Goal: Information Seeking & Learning: Check status

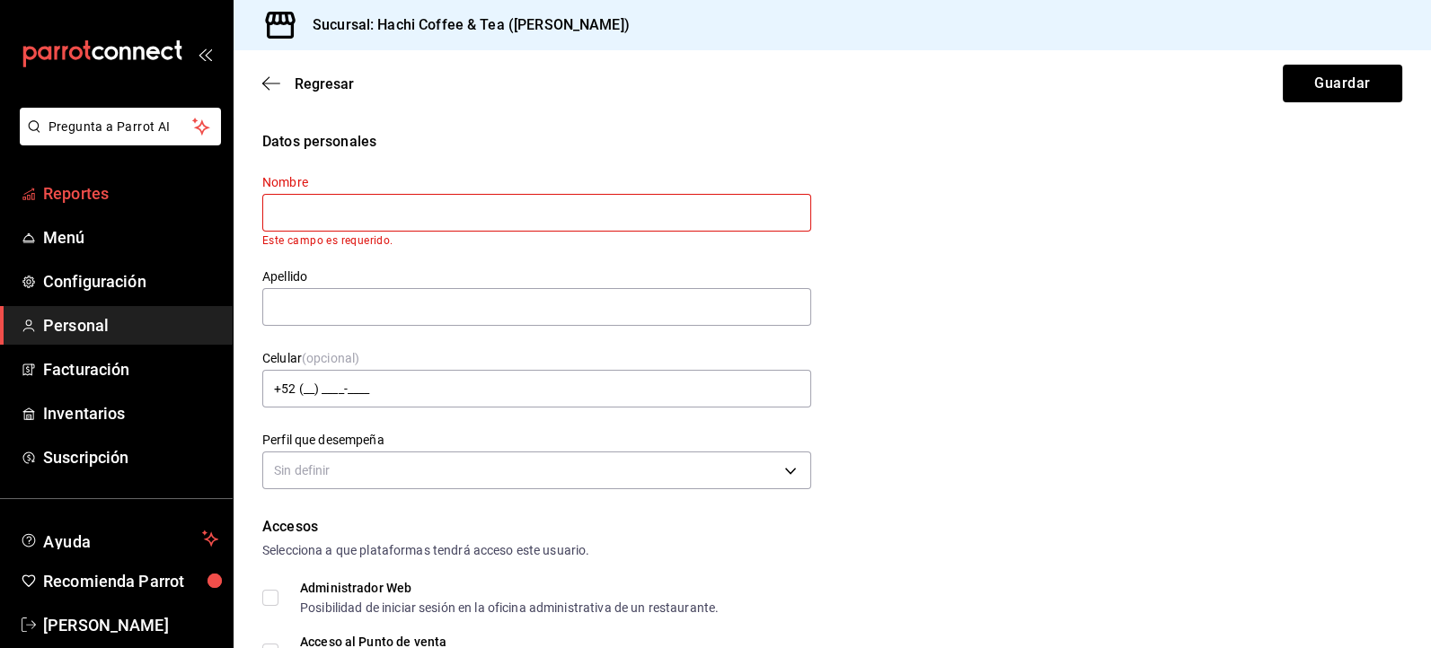
click at [77, 199] on span "Reportes" at bounding box center [130, 193] width 175 height 24
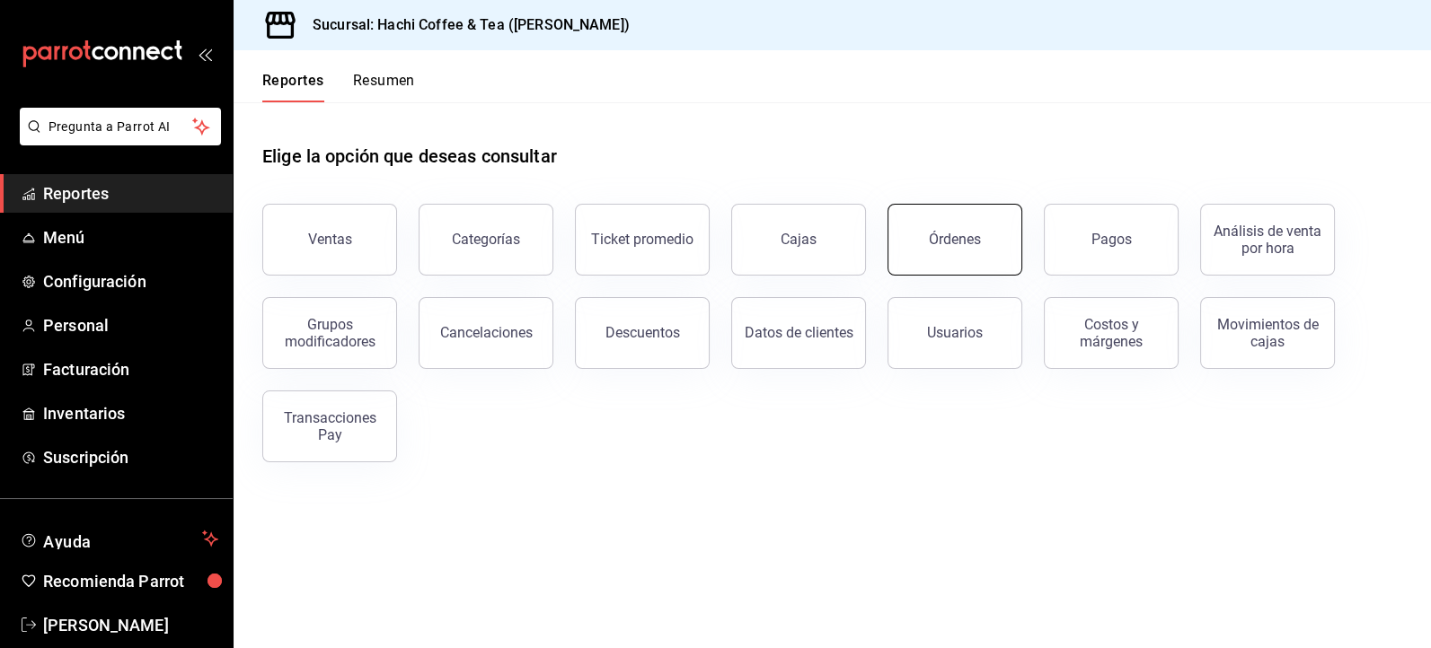
click at [932, 251] on button "Órdenes" at bounding box center [954, 240] width 135 height 72
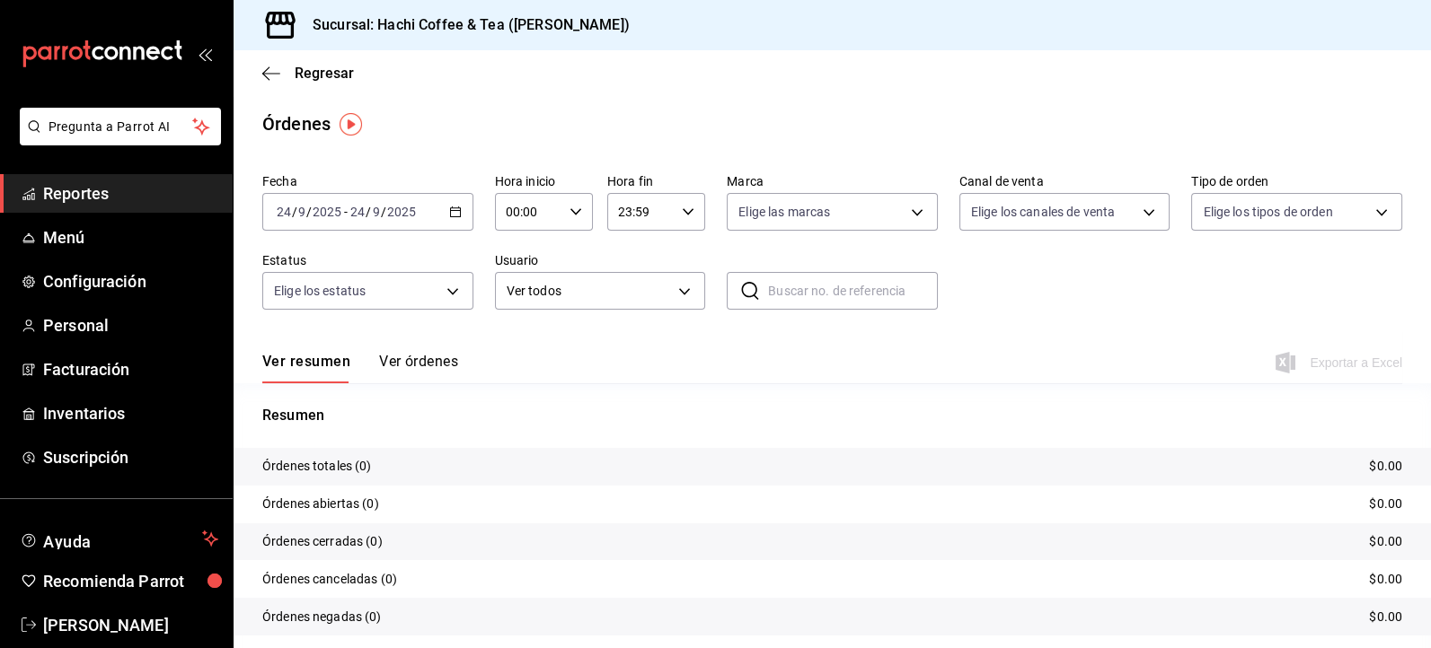
click at [415, 357] on button "Ver órdenes" at bounding box center [418, 368] width 79 height 31
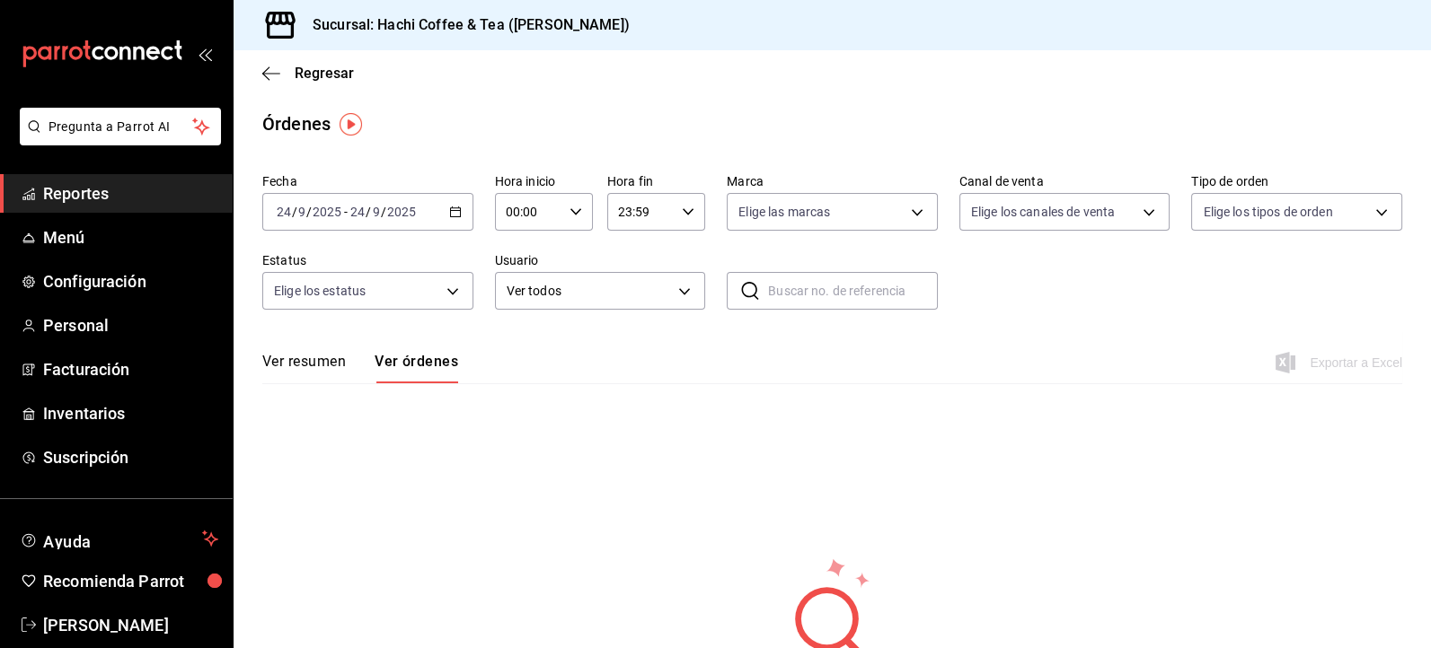
click at [451, 208] on icon "button" at bounding box center [455, 212] width 13 height 13
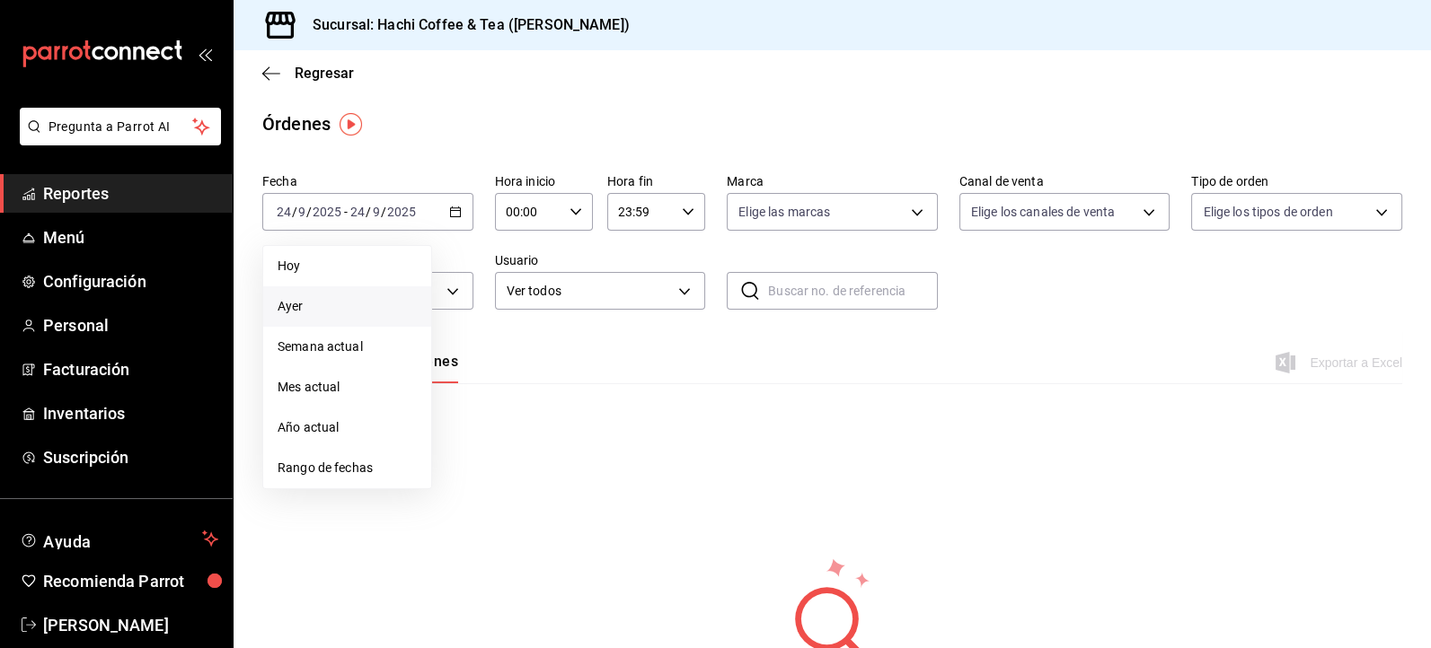
click at [341, 308] on span "Ayer" at bounding box center [347, 306] width 139 height 19
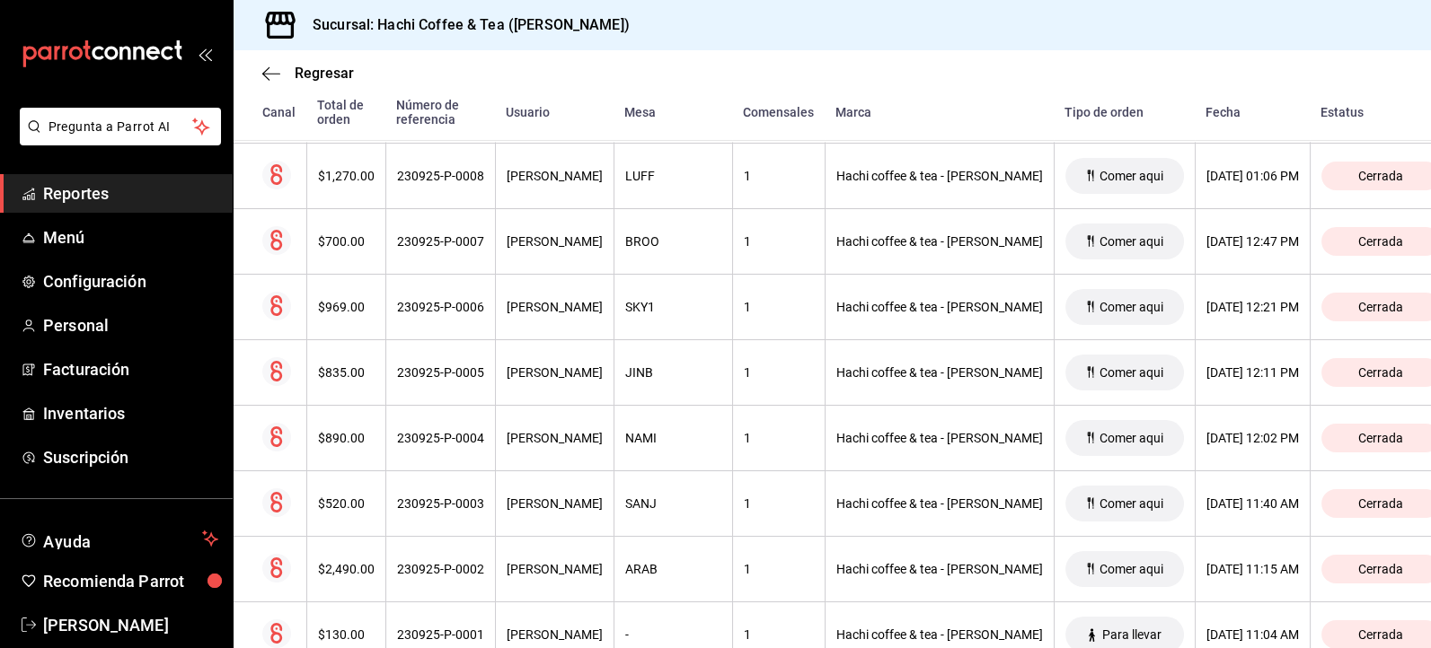
scroll to position [2738, 0]
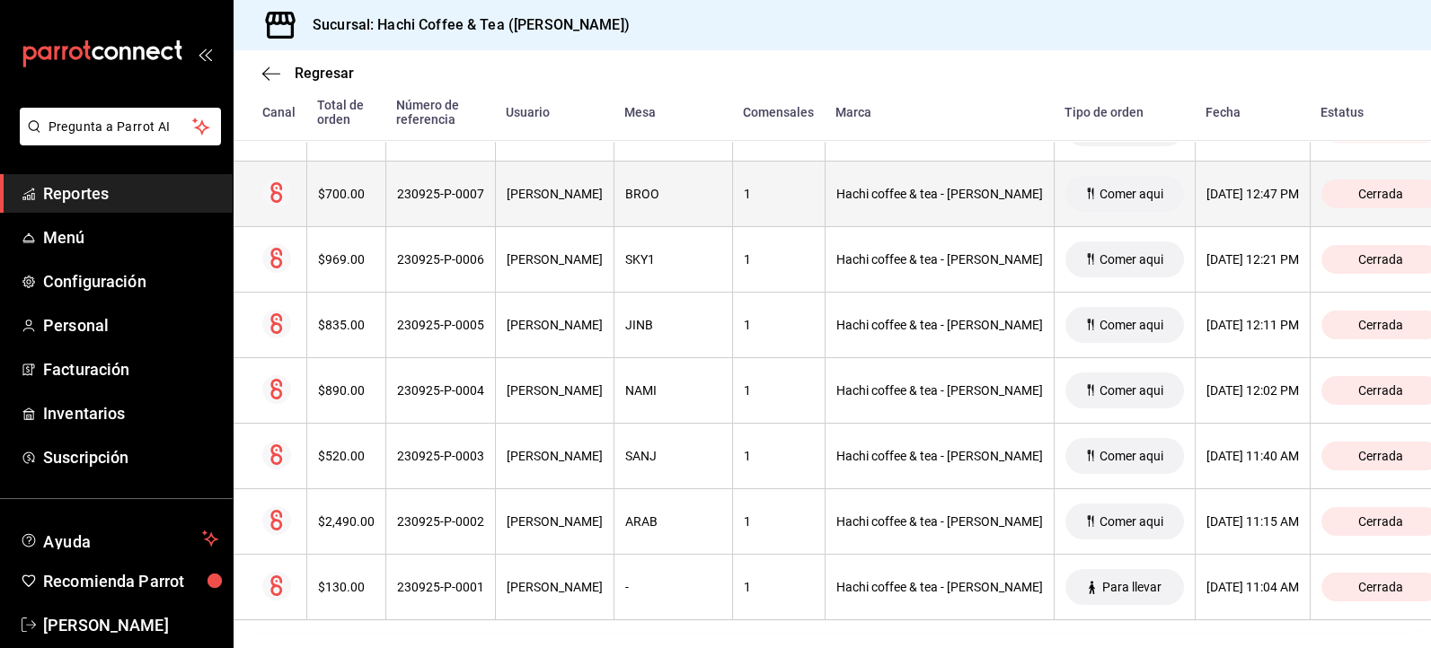
click at [1194, 196] on th "[DATE] 12:47 PM" at bounding box center [1251, 195] width 115 height 66
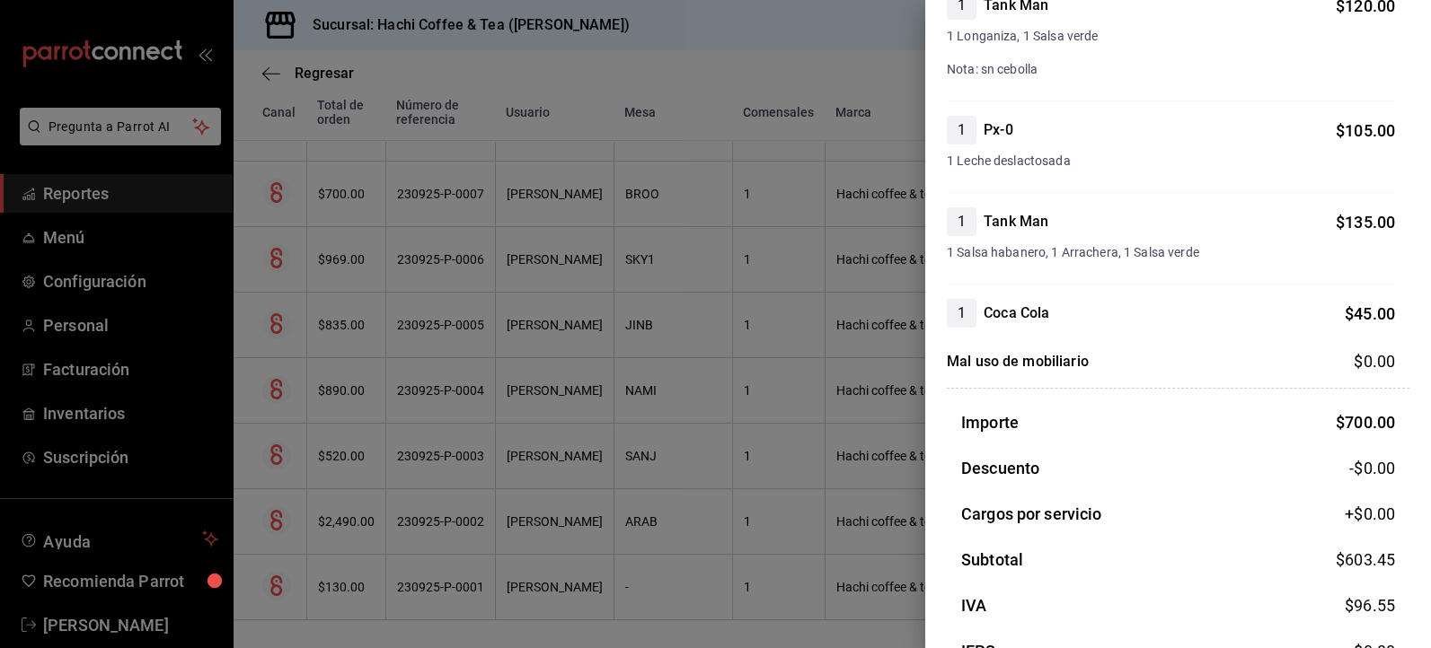
scroll to position [0, 0]
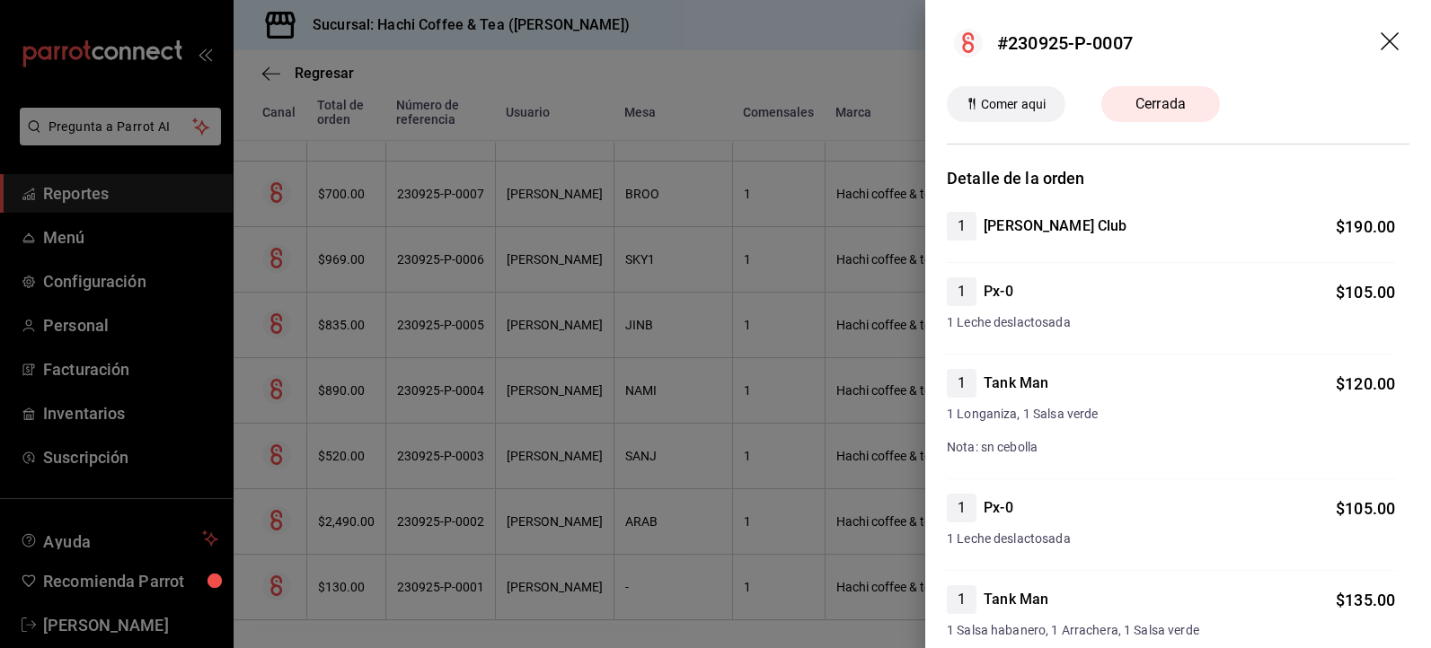
click at [1380, 44] on icon "drag" at bounding box center [1391, 43] width 22 height 22
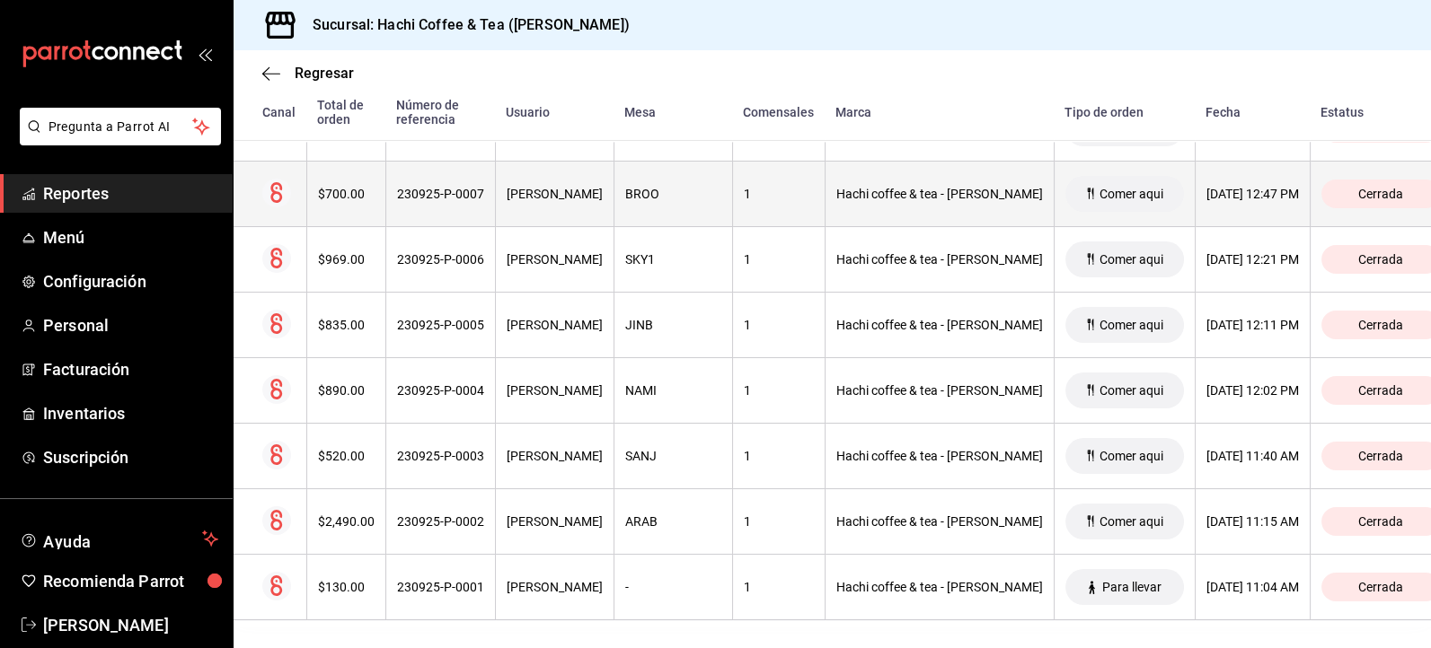
click at [471, 187] on div "230925-P-0007" at bounding box center [440, 194] width 87 height 14
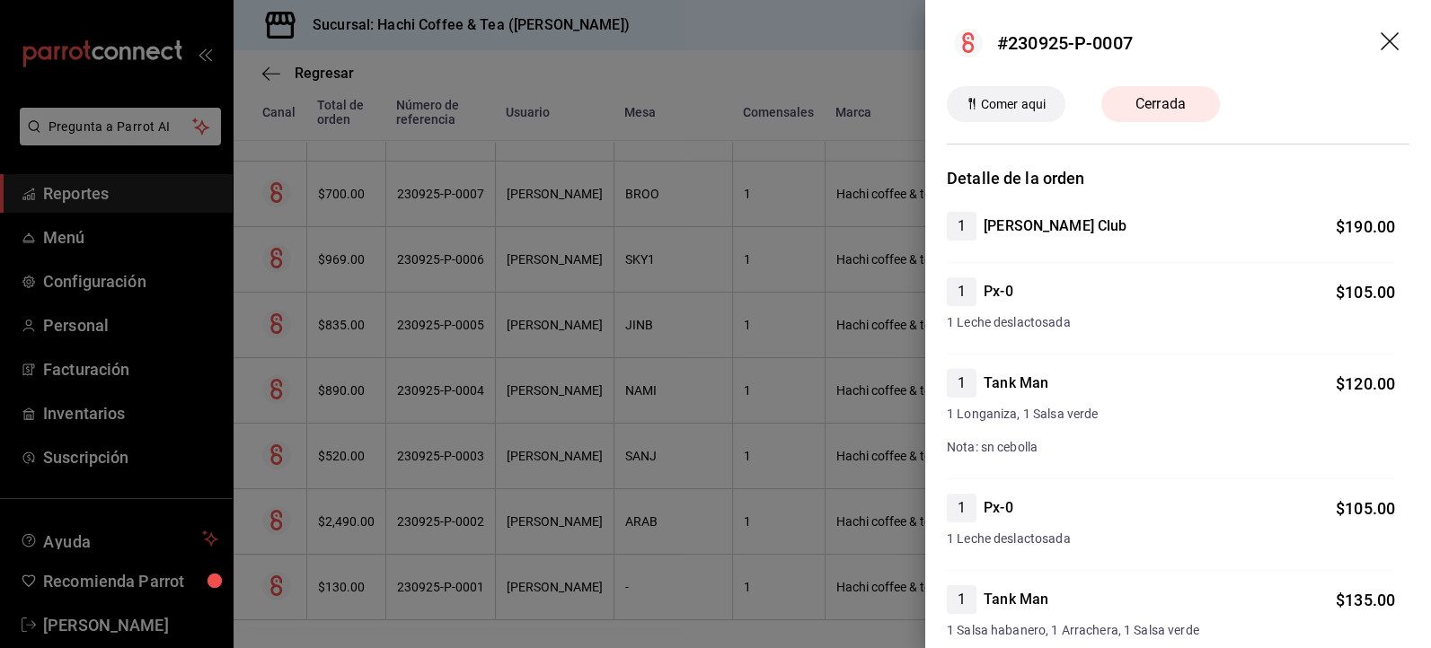
click at [1380, 41] on icon "drag" at bounding box center [1391, 43] width 22 height 22
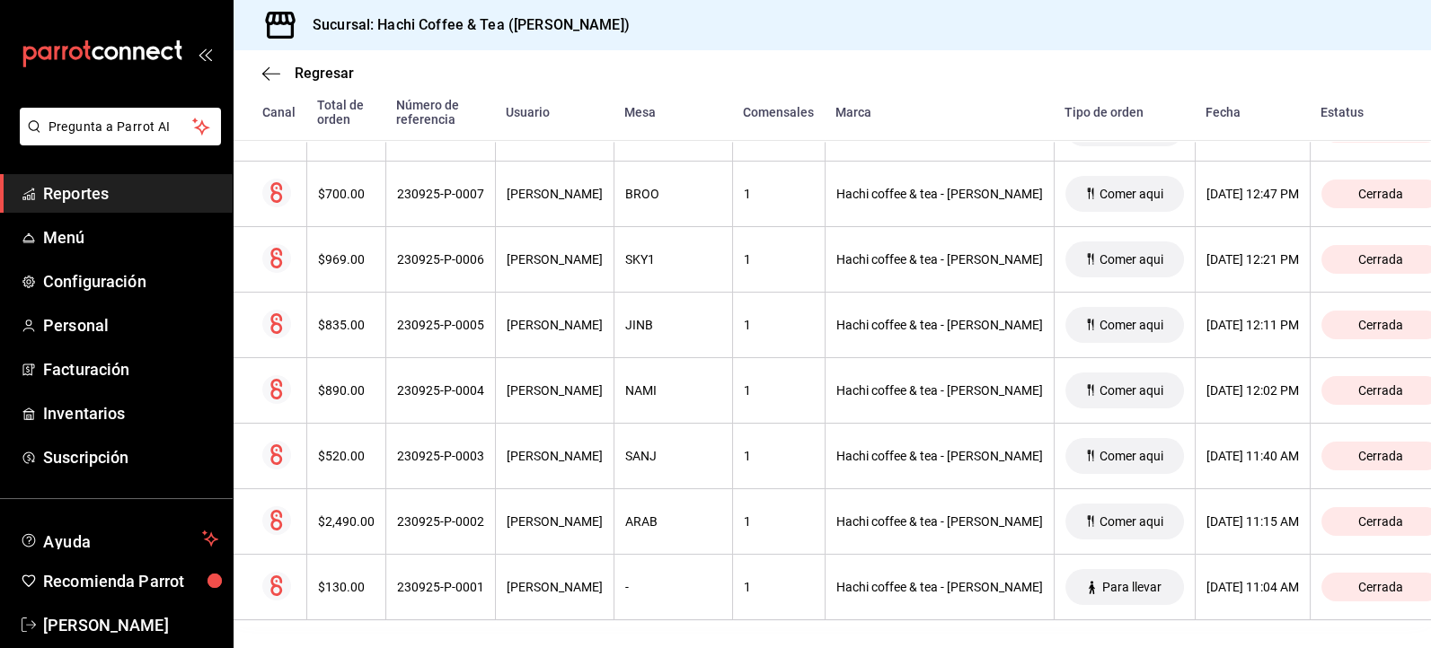
scroll to position [2738, 0]
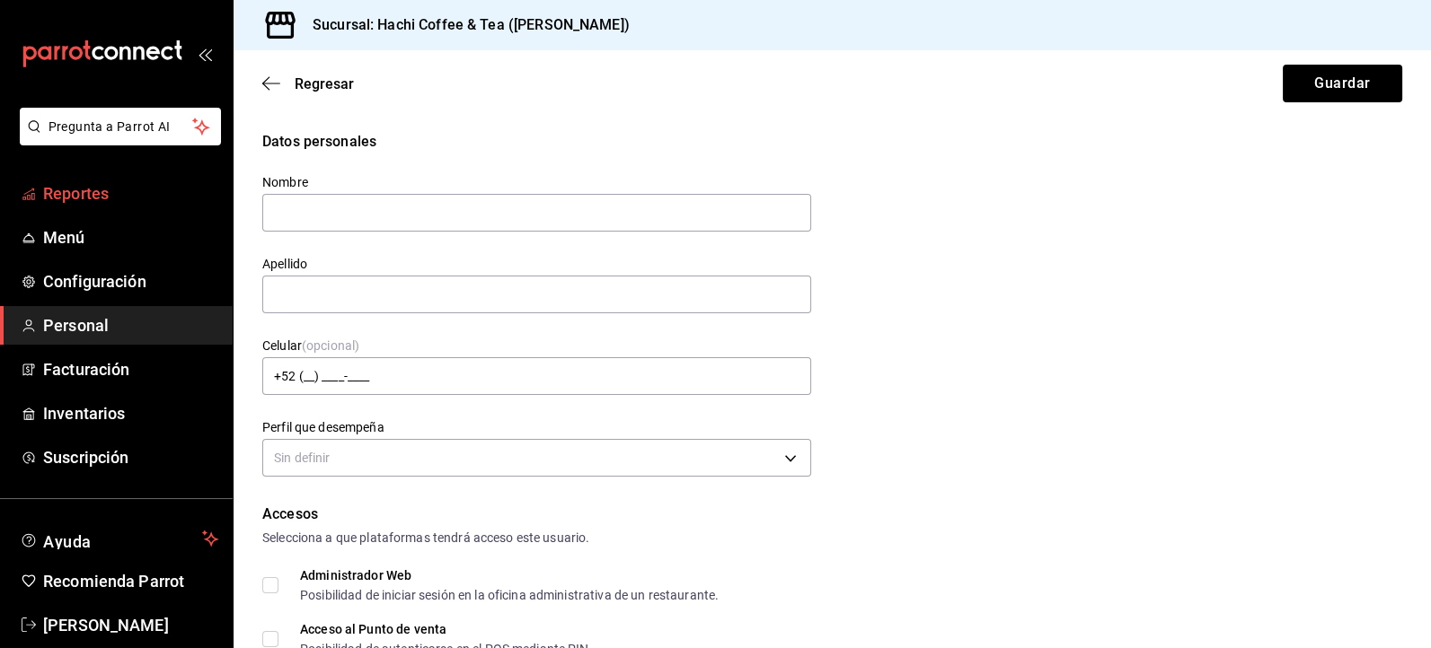
click at [154, 207] on link "Reportes" at bounding box center [116, 193] width 233 height 39
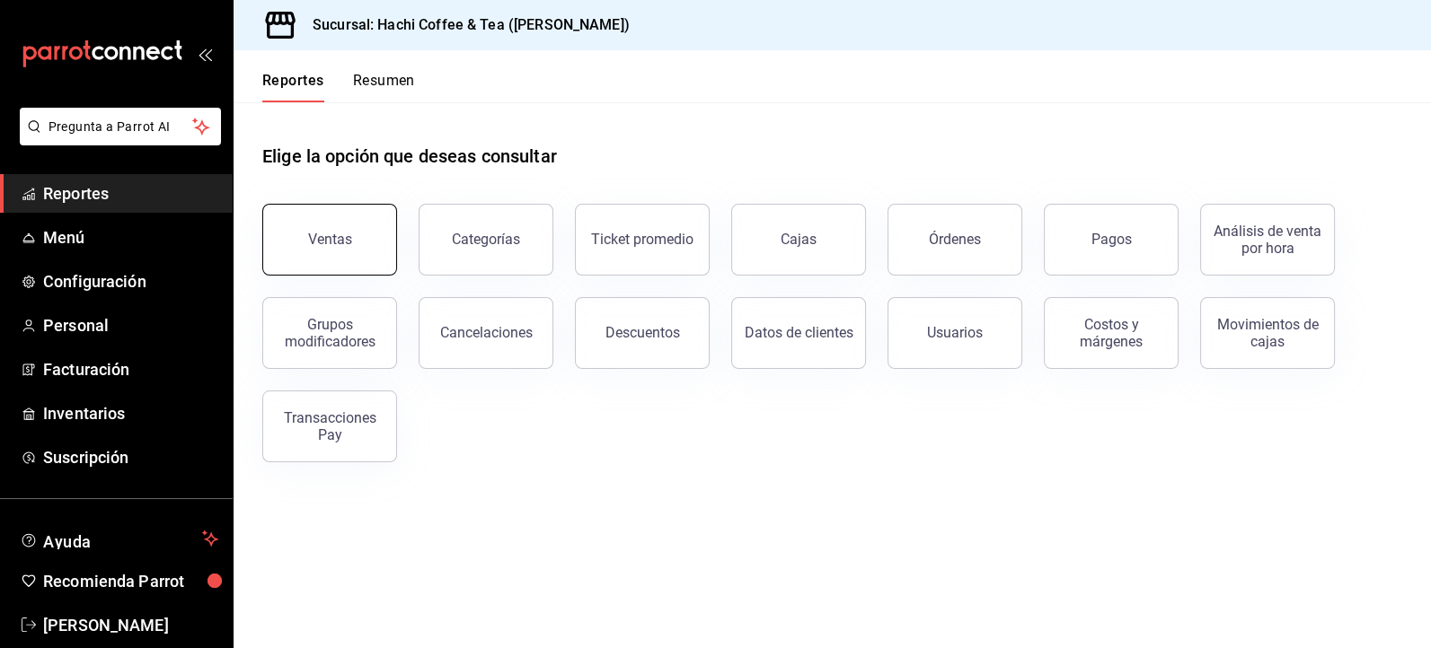
click at [364, 248] on button "Ventas" at bounding box center [329, 240] width 135 height 72
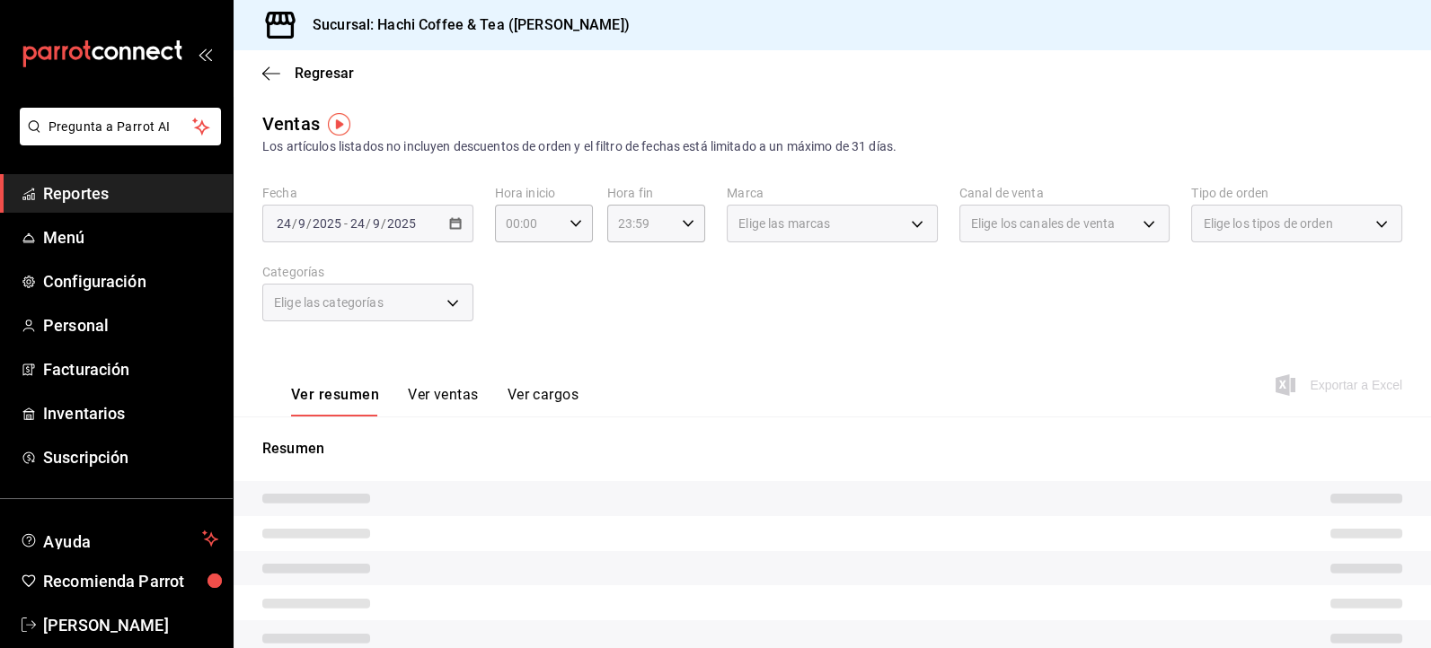
click at [436, 391] on button "Ver ventas" at bounding box center [443, 401] width 71 height 31
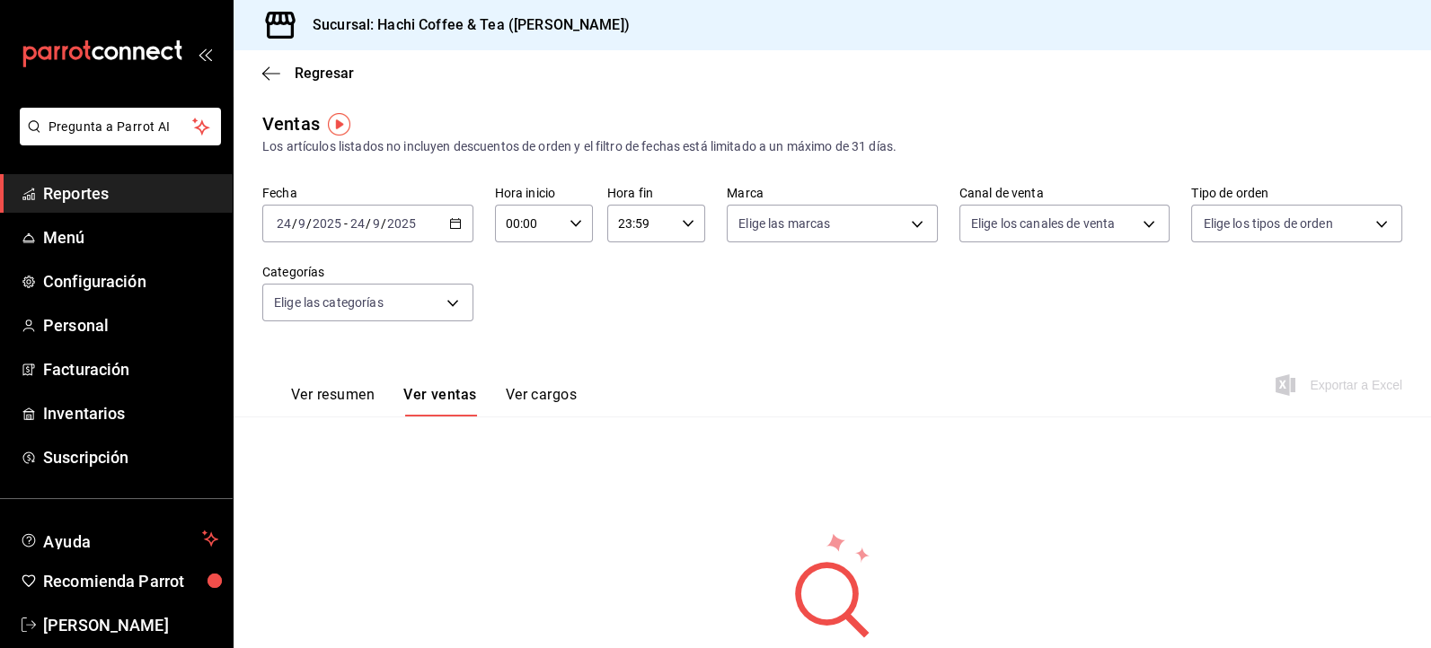
click at [436, 391] on button "Ver ventas" at bounding box center [440, 401] width 74 height 31
click at [449, 227] on icon "button" at bounding box center [455, 223] width 13 height 13
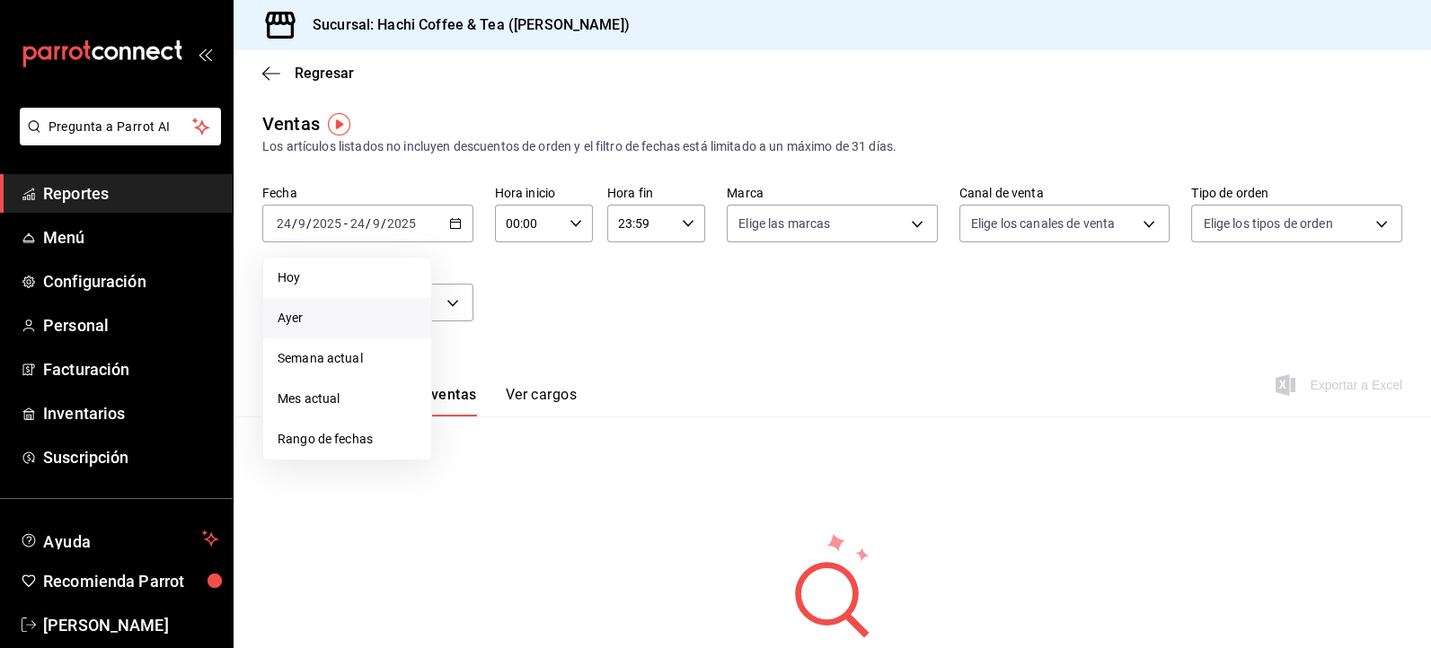
click at [328, 318] on span "Ayer" at bounding box center [347, 318] width 139 height 19
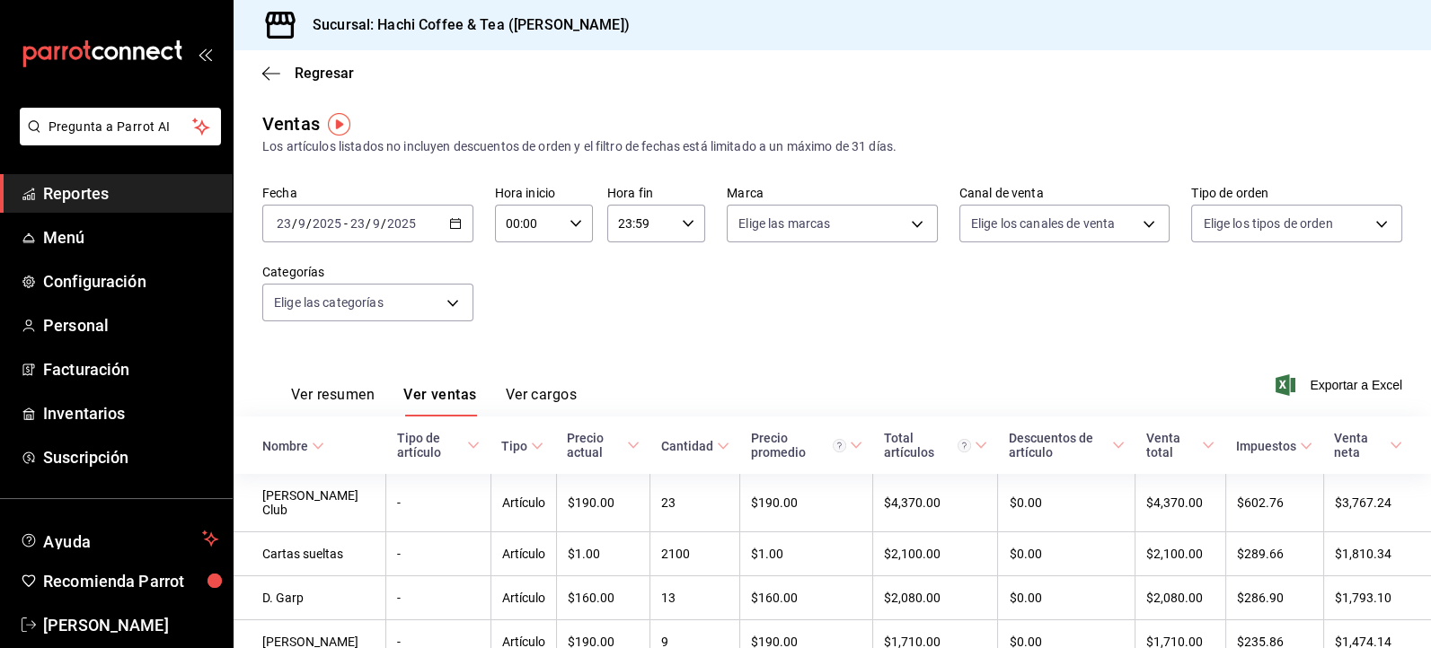
click at [357, 400] on button "Ver resumen" at bounding box center [333, 401] width 84 height 31
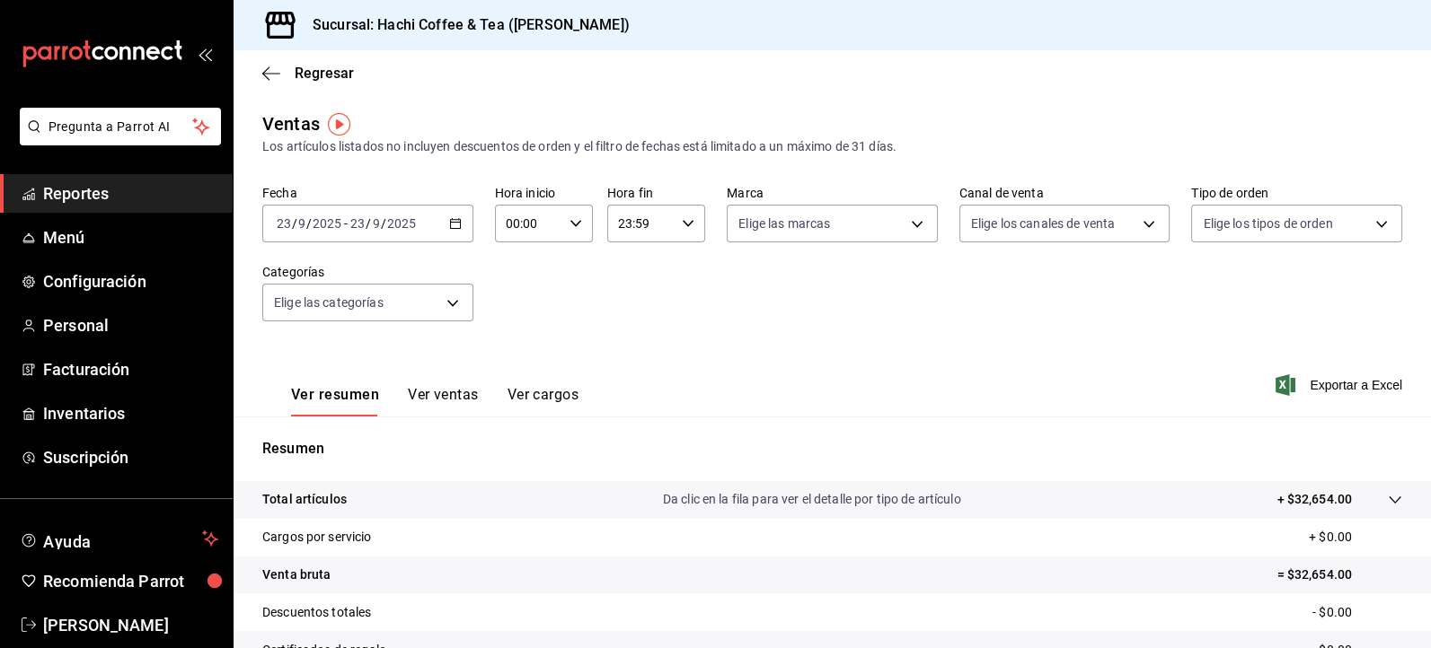
click at [66, 187] on span "Reportes" at bounding box center [130, 193] width 175 height 24
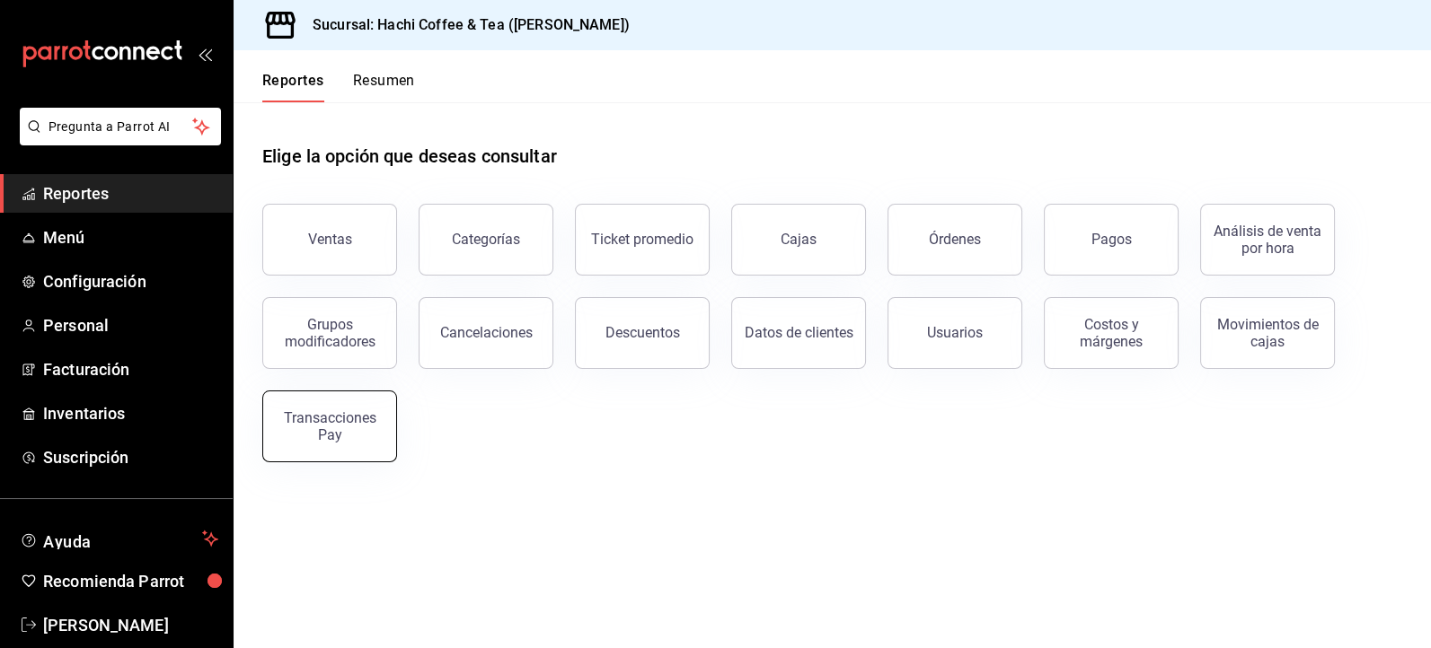
click at [343, 427] on div "Transacciones Pay" at bounding box center [329, 427] width 111 height 34
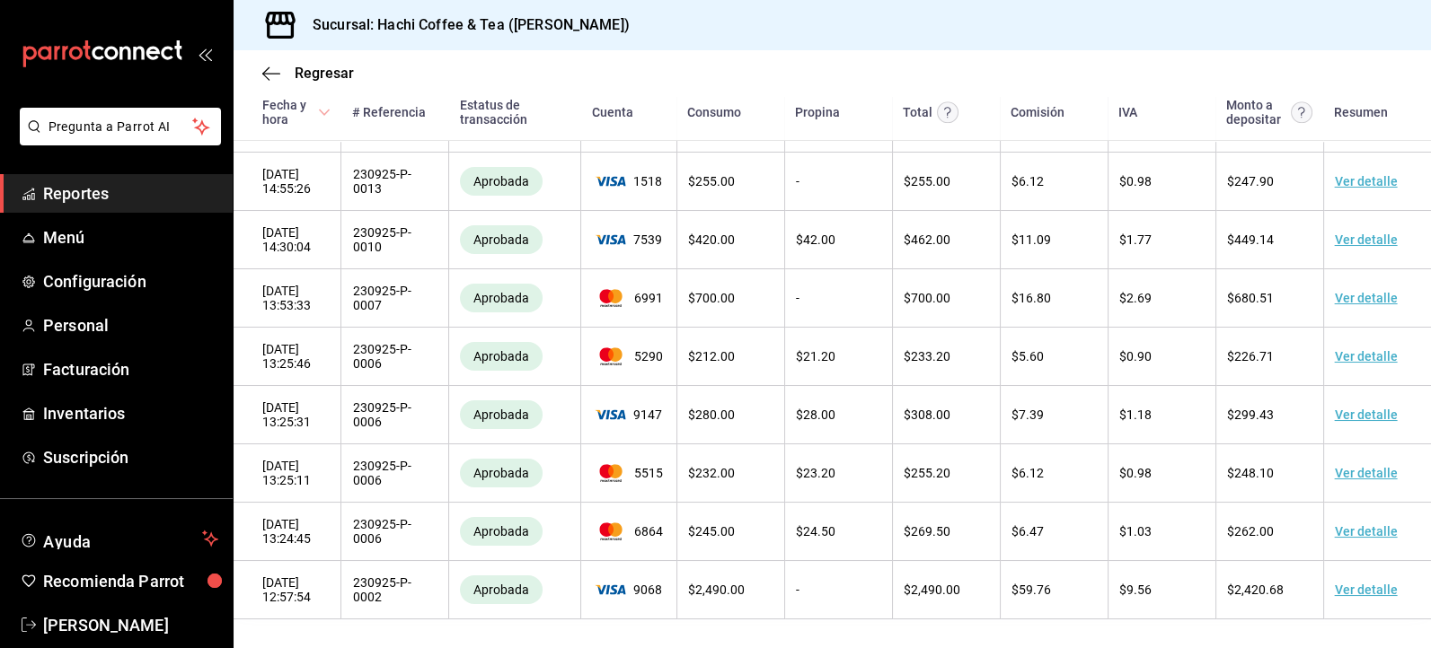
scroll to position [1811, 0]
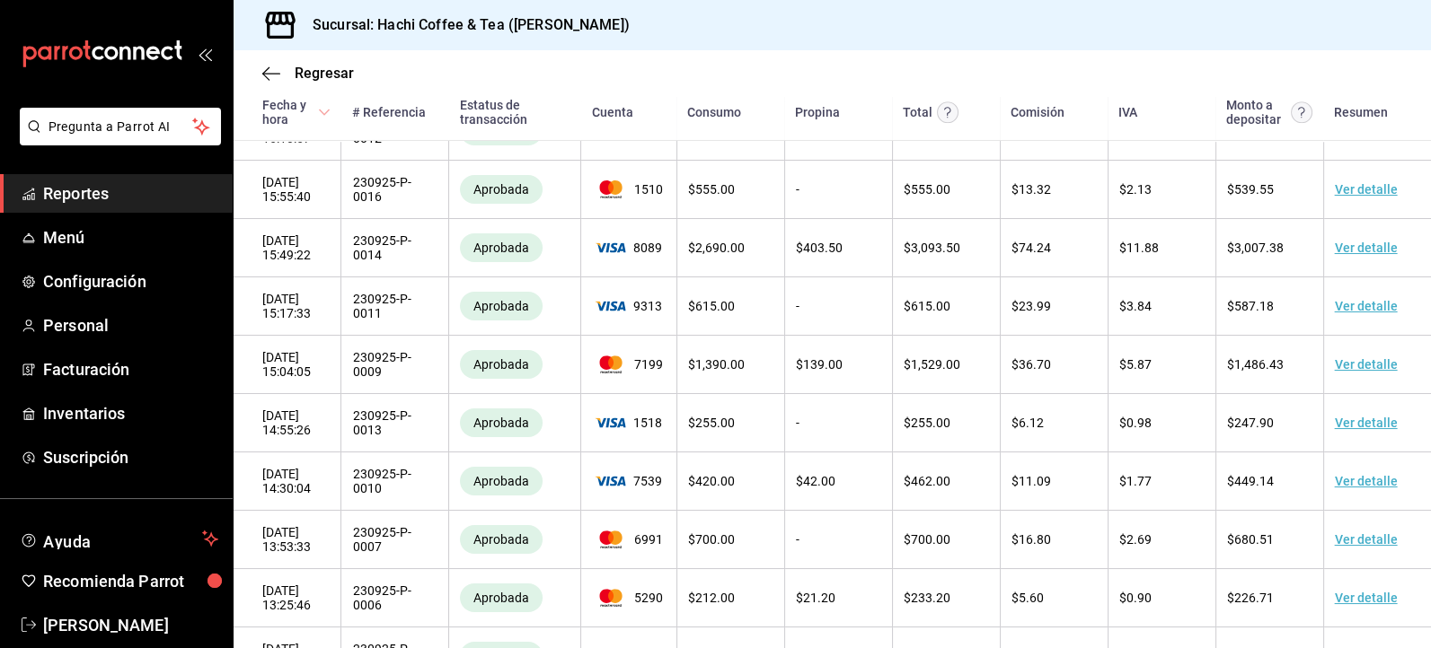
click at [86, 193] on span "Reportes" at bounding box center [130, 193] width 175 height 24
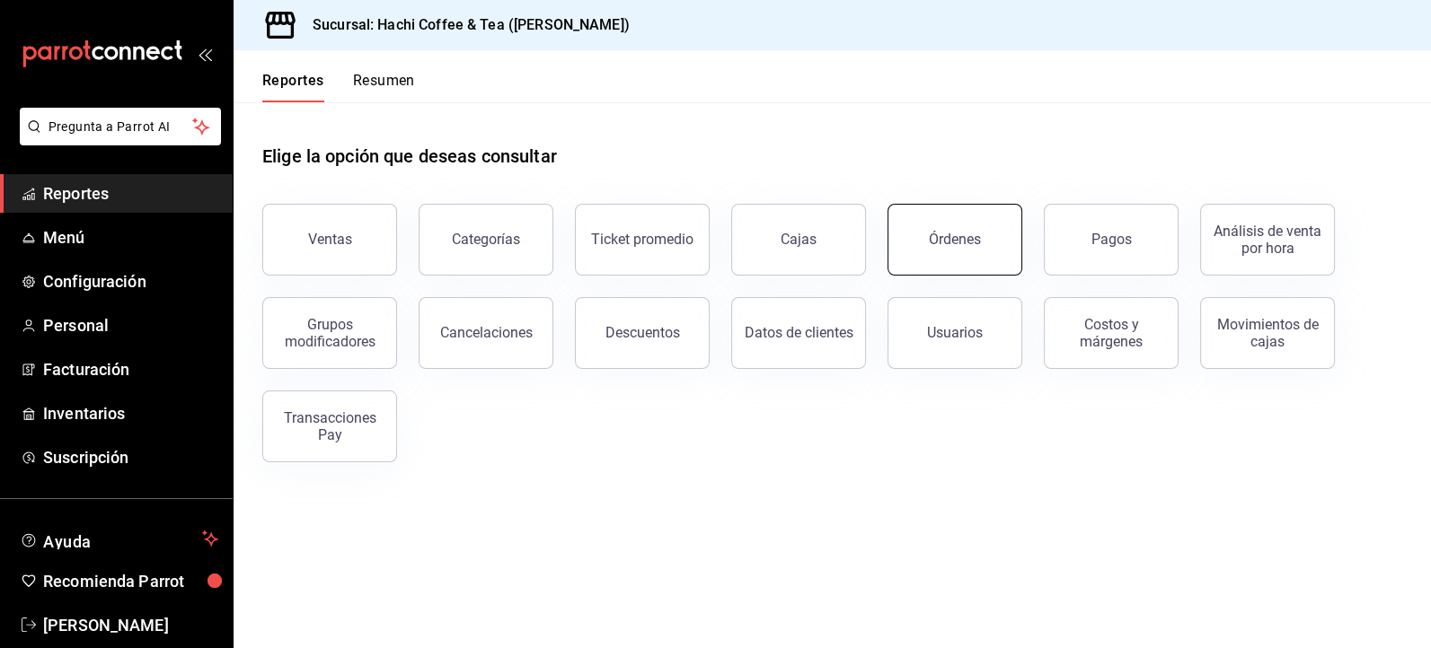
click at [951, 256] on button "Órdenes" at bounding box center [954, 240] width 135 height 72
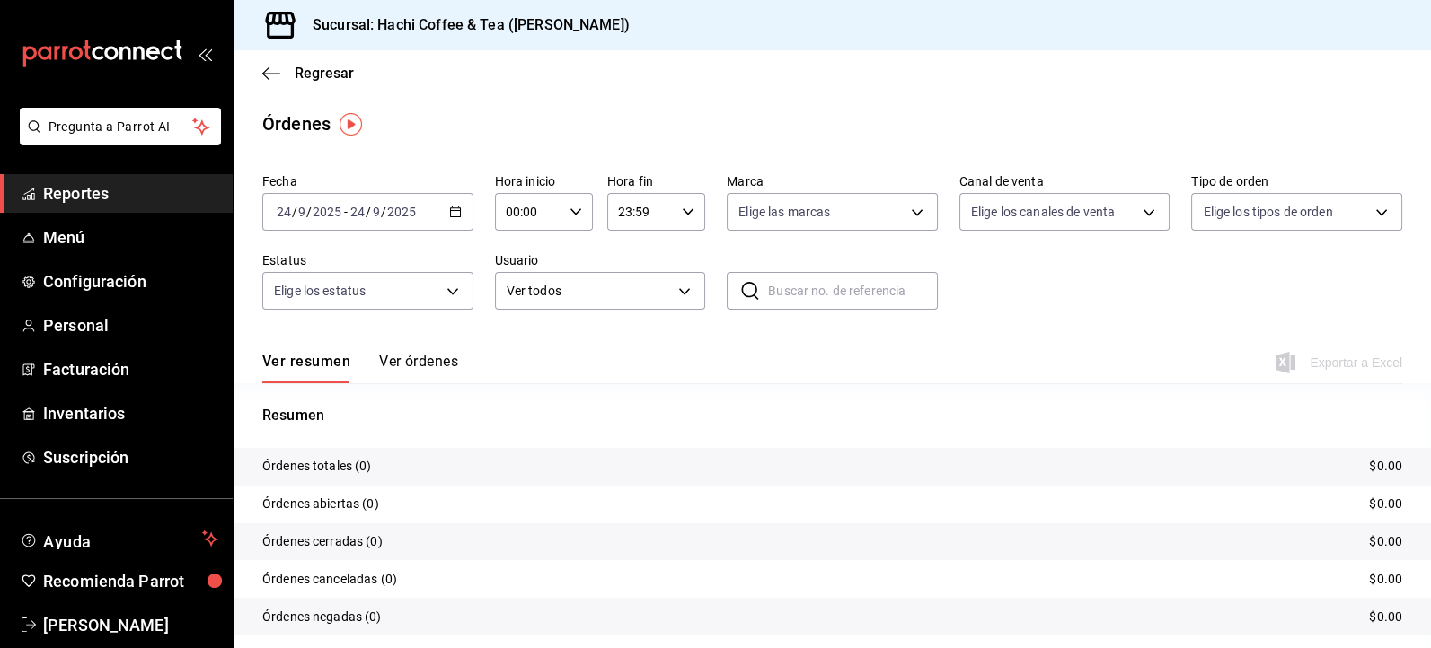
click at [450, 213] on icon "button" at bounding box center [455, 212] width 13 height 13
click at [313, 302] on span "Ayer" at bounding box center [347, 306] width 139 height 19
click at [409, 368] on button "Ver órdenes" at bounding box center [418, 368] width 79 height 31
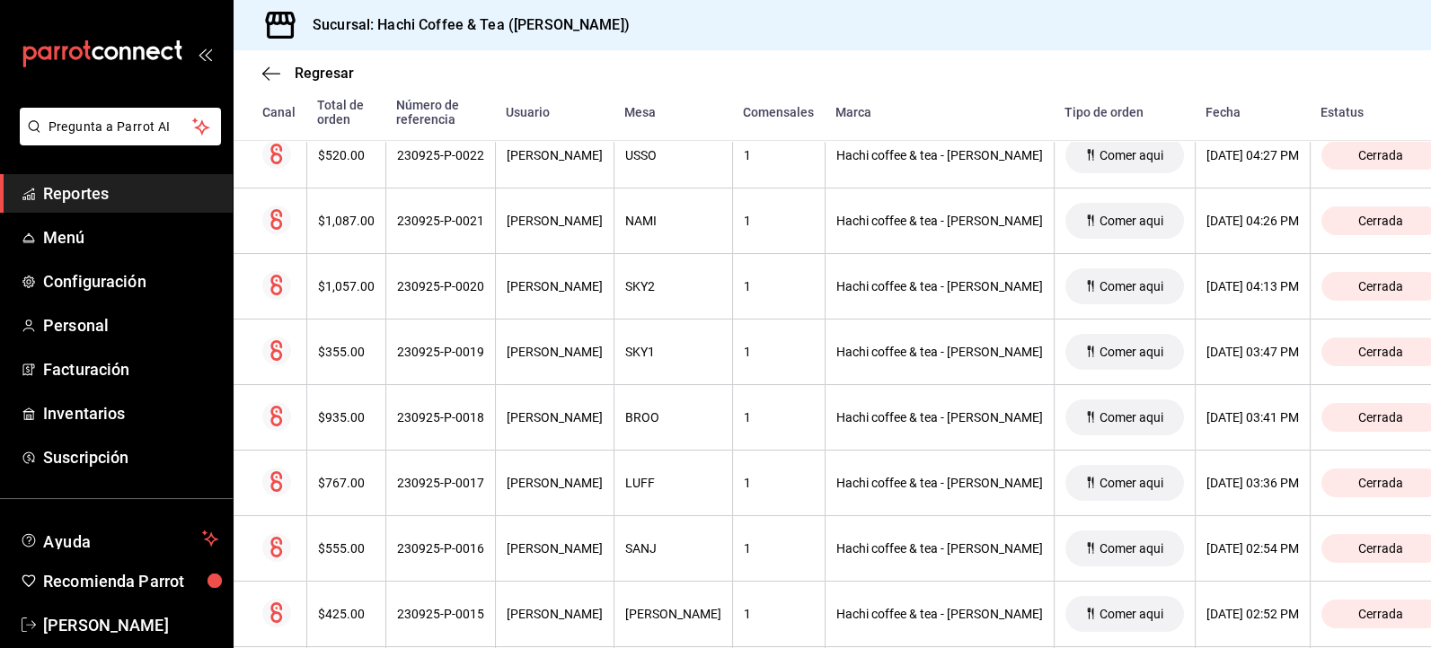
scroll to position [2738, 0]
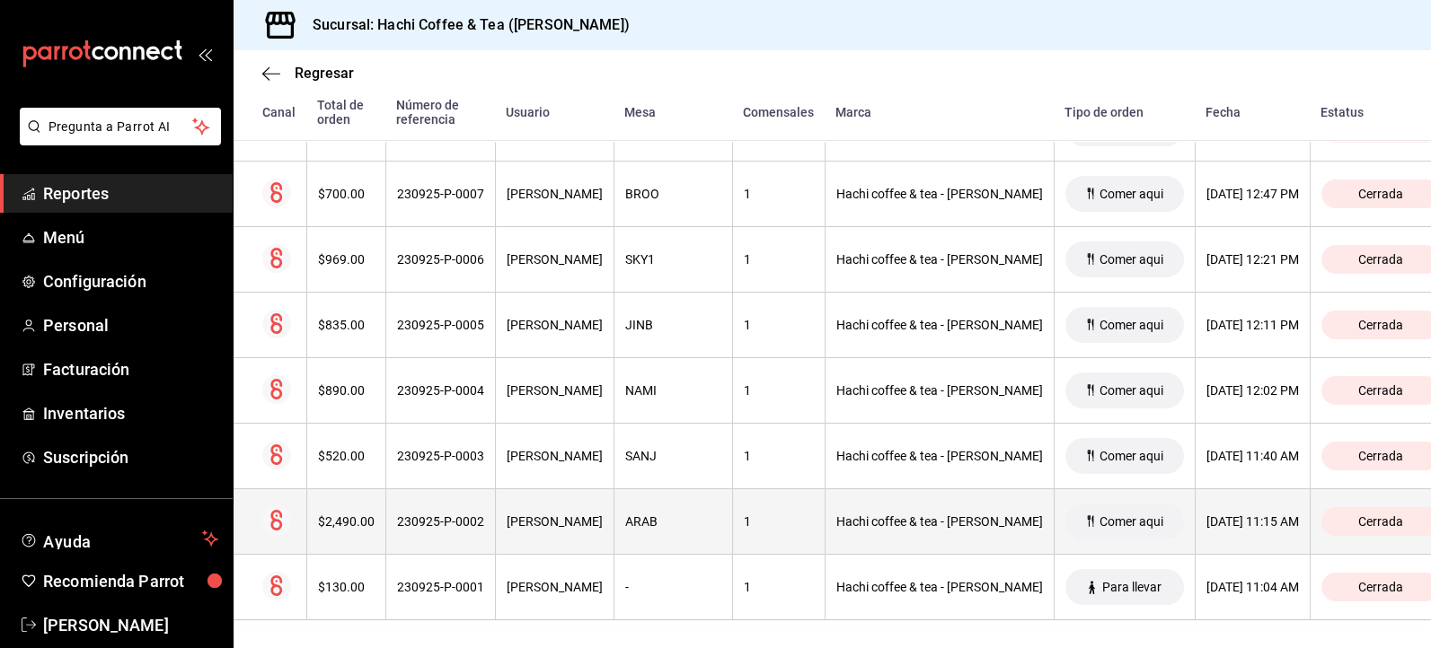
click at [1206, 519] on div "[DATE] 11:15 AM" at bounding box center [1252, 522] width 93 height 14
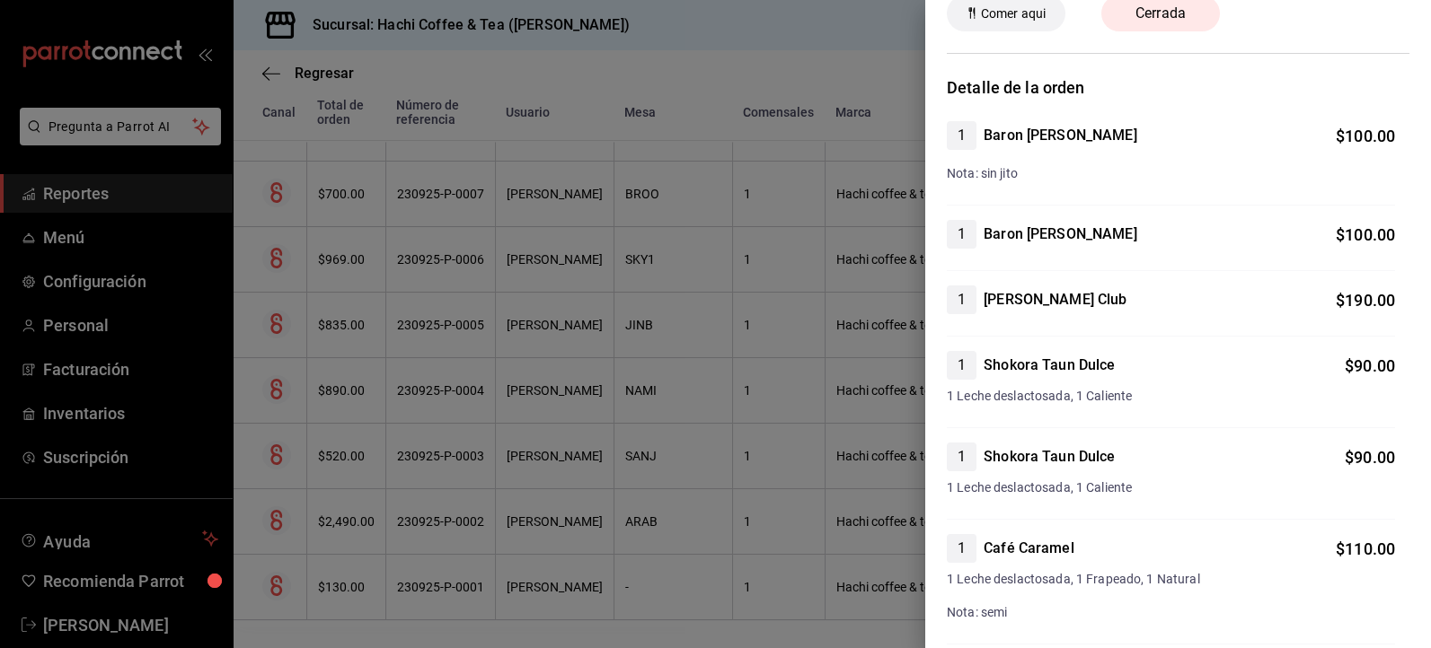
scroll to position [98, 0]
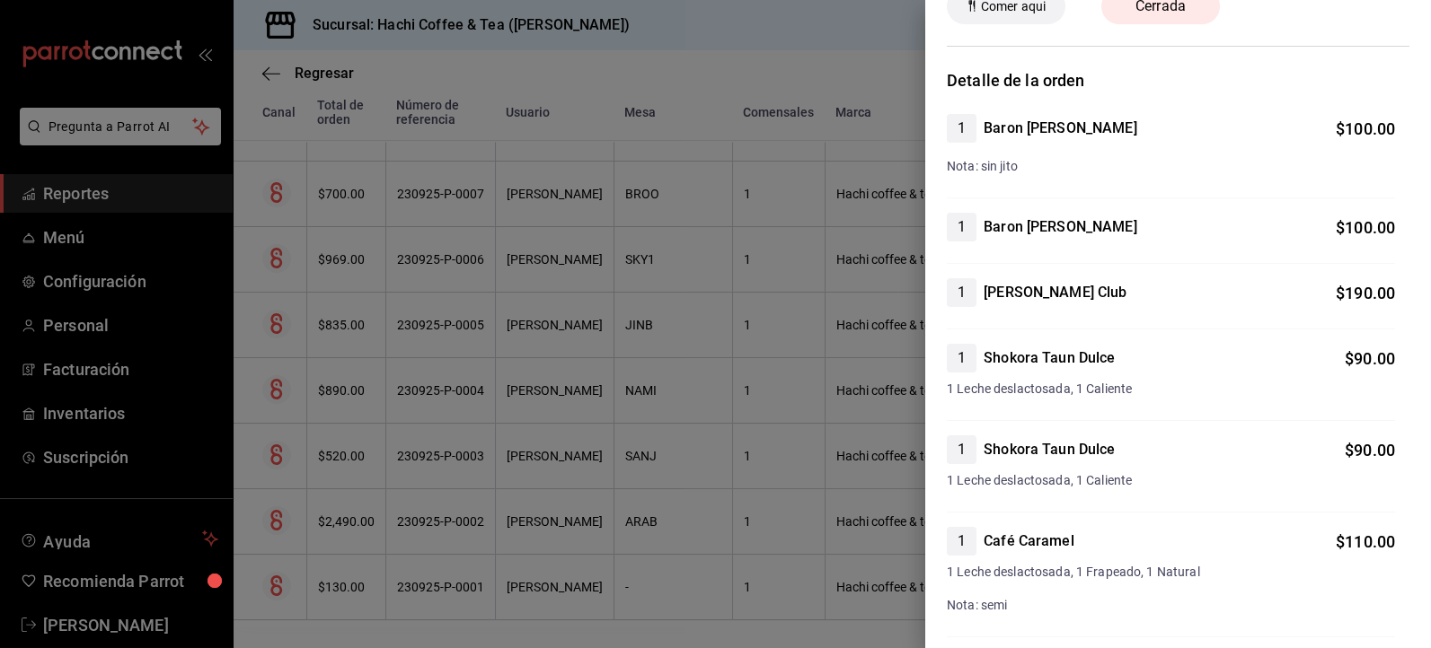
click at [827, 60] on div at bounding box center [715, 324] width 1431 height 648
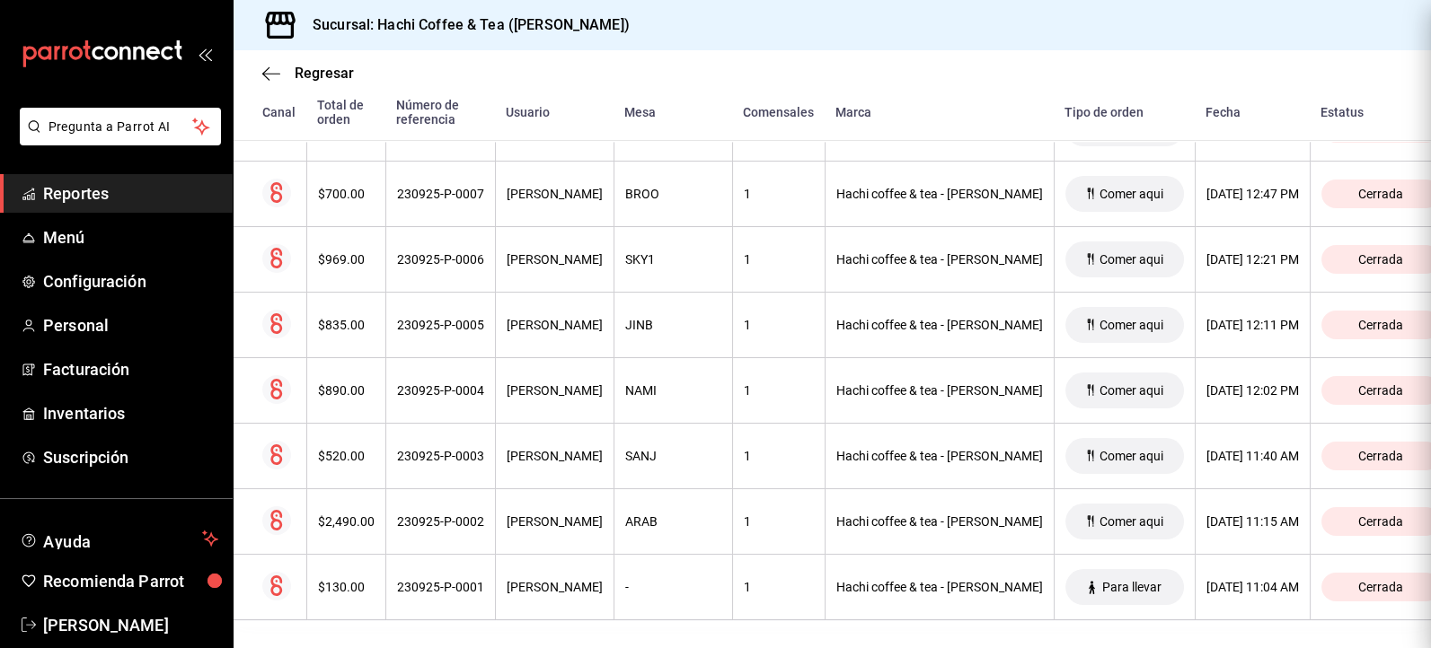
scroll to position [0, 0]
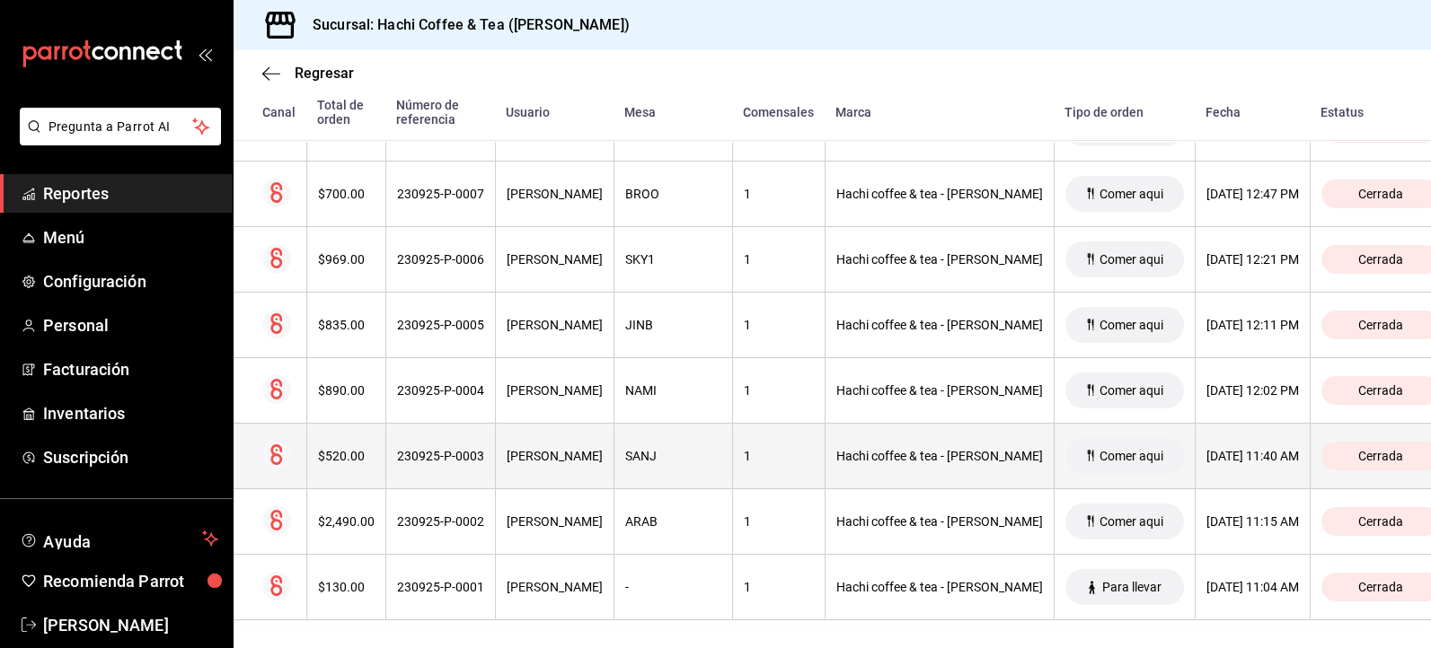
click at [1206, 454] on div "[DATE] 11:40 AM" at bounding box center [1252, 456] width 93 height 14
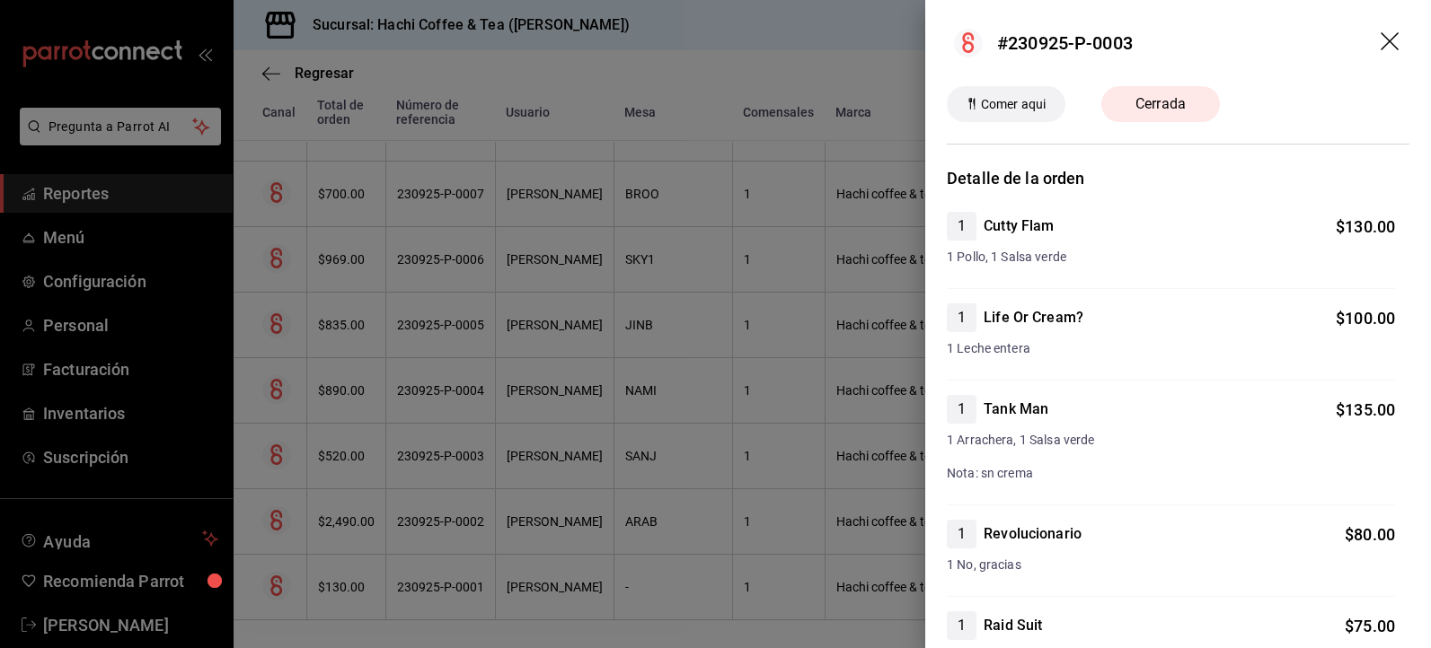
click at [1380, 41] on icon "drag" at bounding box center [1389, 41] width 18 height 18
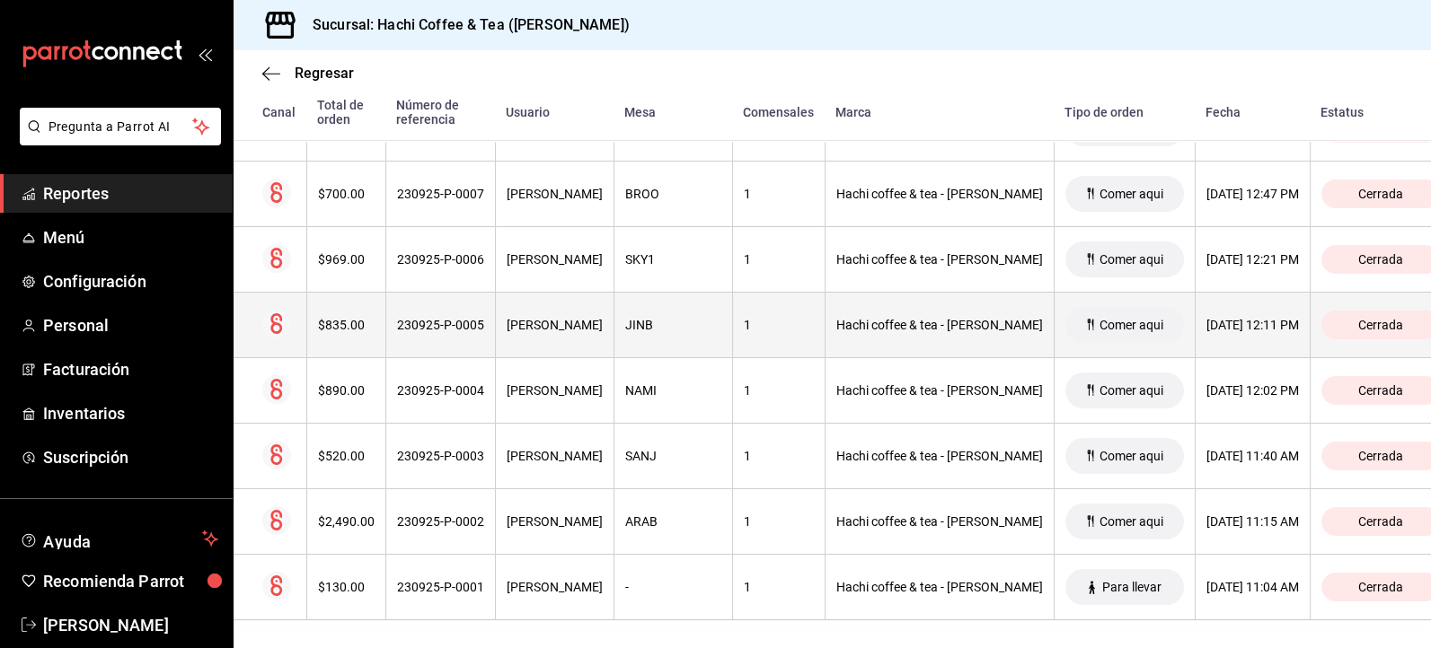
click at [1206, 318] on div "[DATE] 12:11 PM" at bounding box center [1252, 325] width 93 height 14
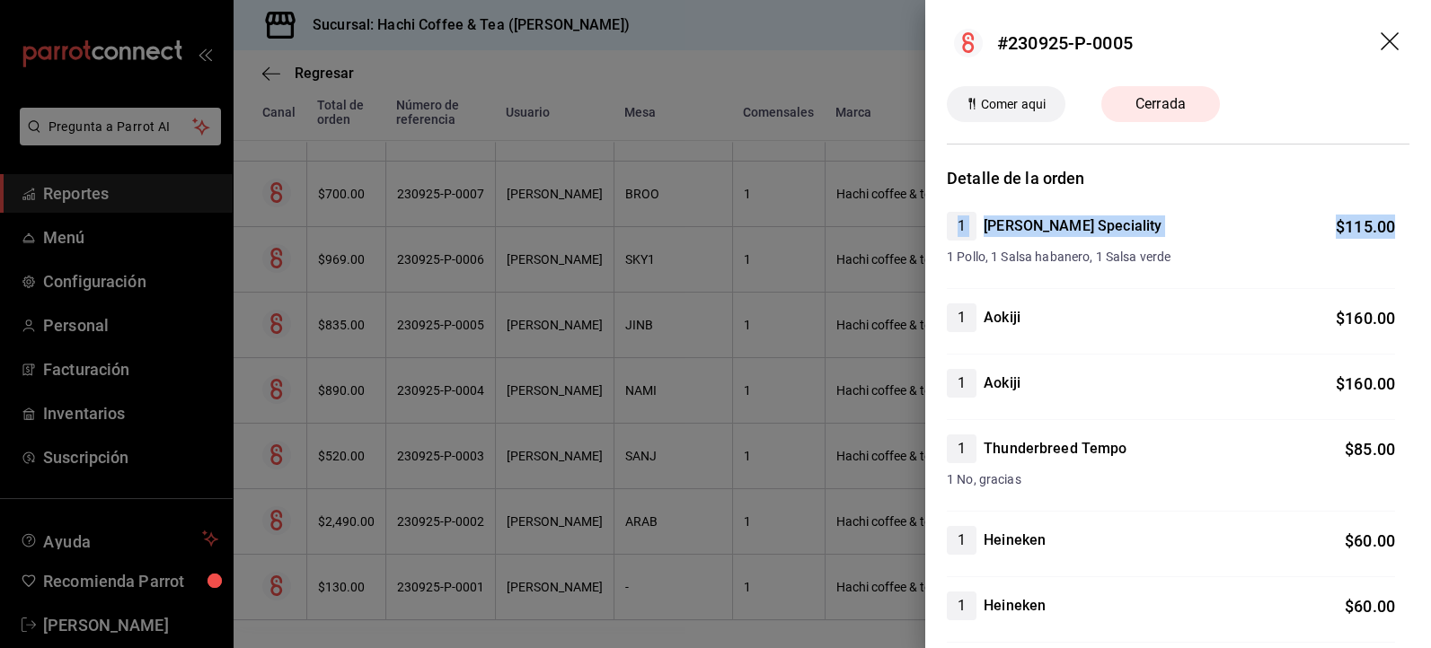
drag, startPoint x: 1413, startPoint y: 186, endPoint x: 1407, endPoint y: 209, distance: 24.0
click at [1380, 41] on icon "drag" at bounding box center [1389, 41] width 18 height 18
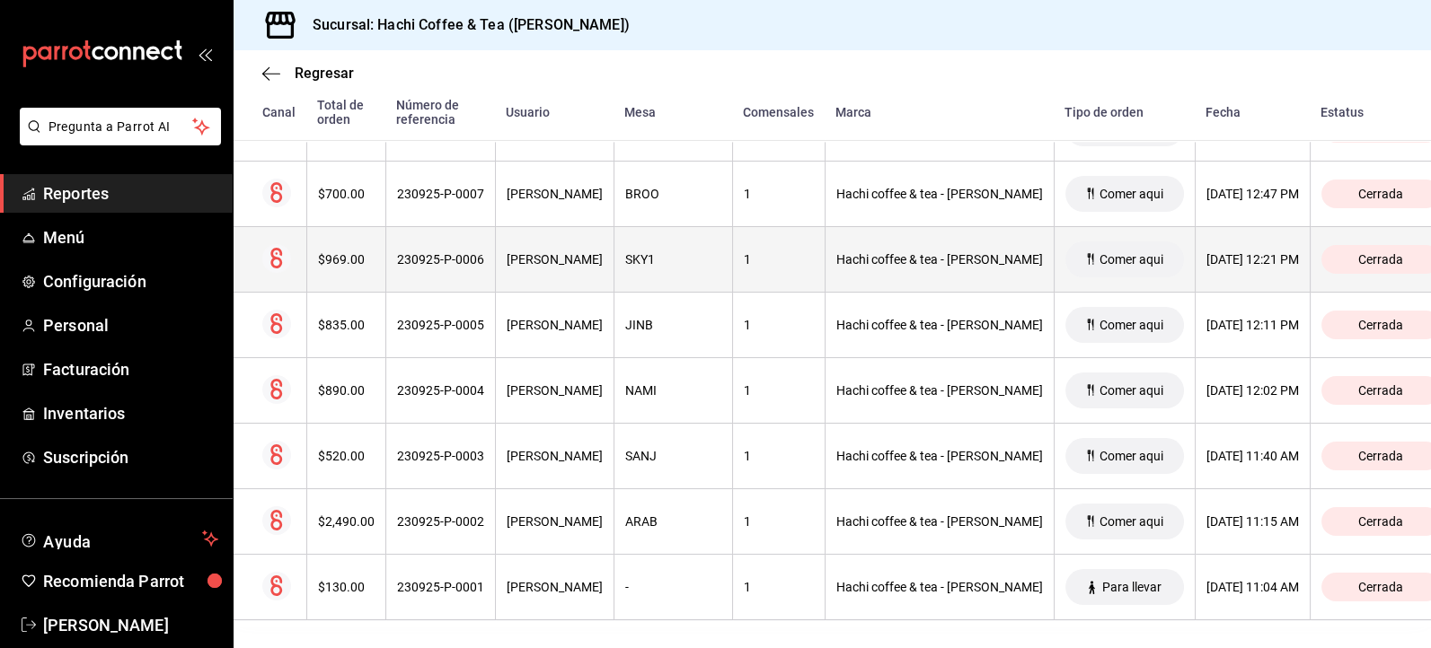
click at [1206, 254] on div "[DATE] 12:21 PM" at bounding box center [1252, 259] width 93 height 14
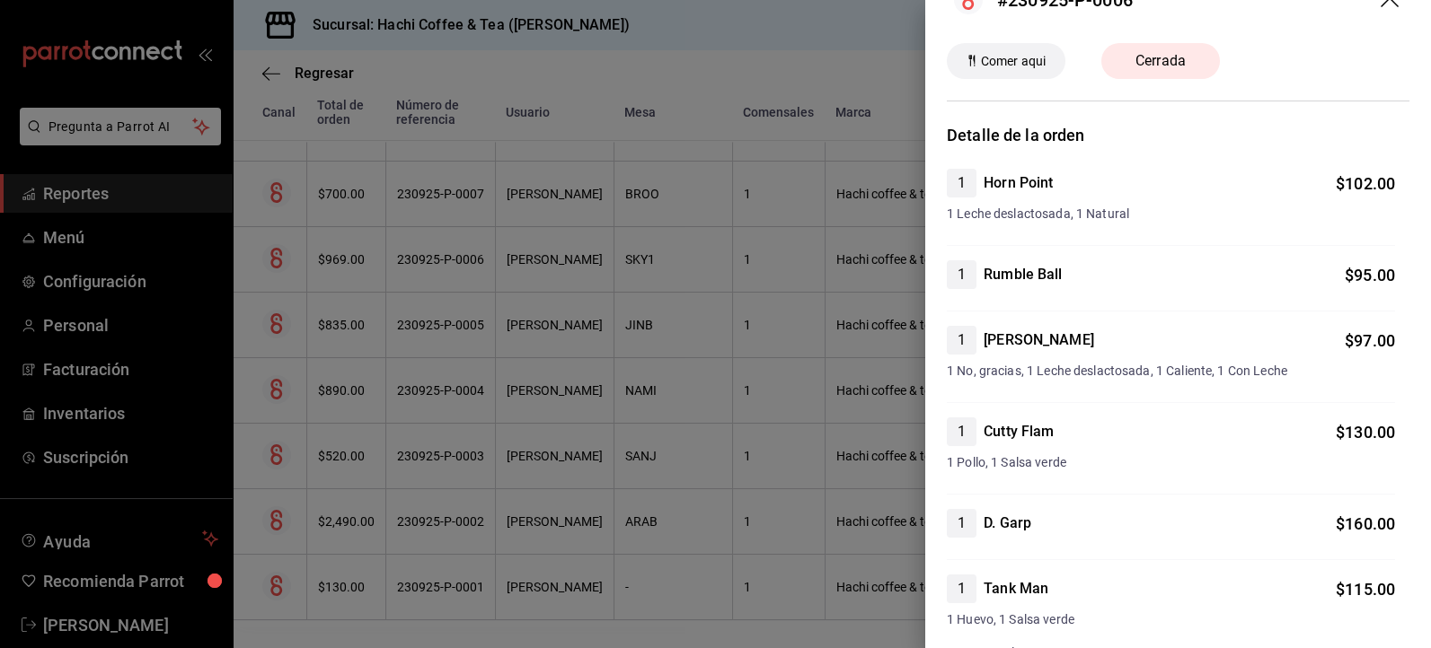
scroll to position [41, 0]
click at [885, 134] on div at bounding box center [715, 324] width 1431 height 648
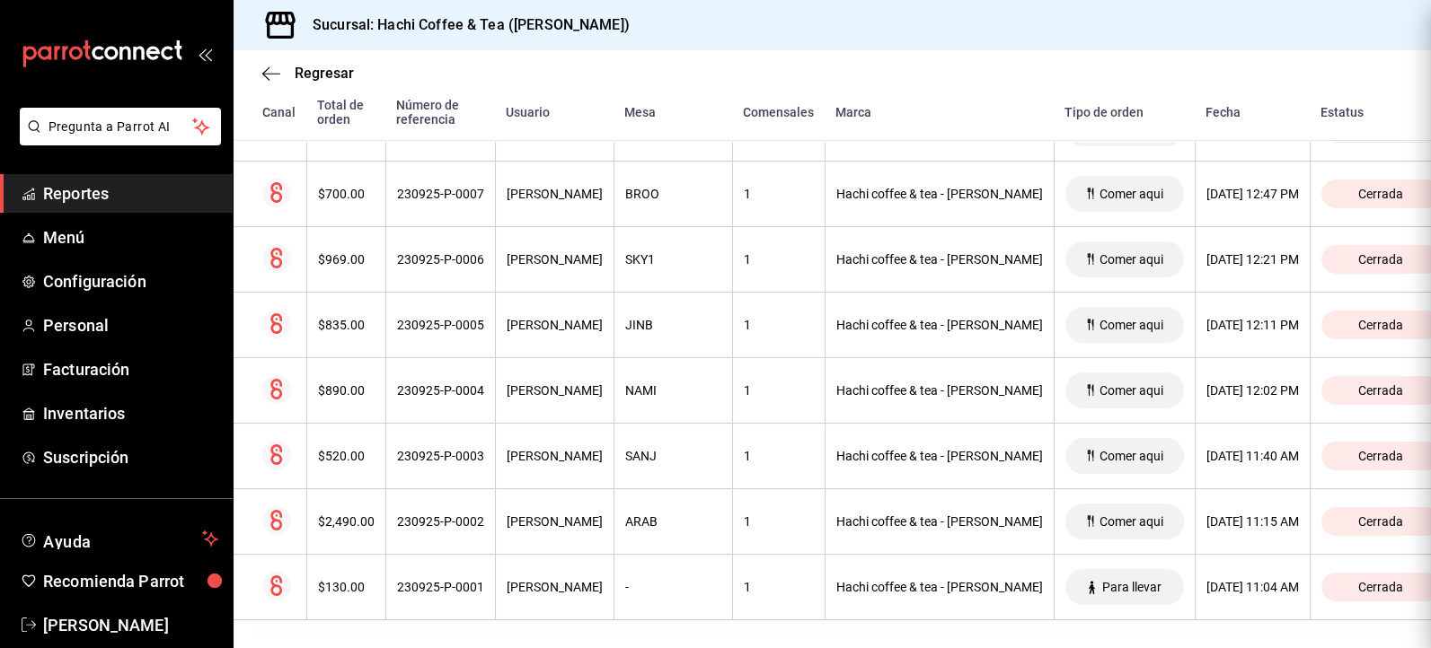
scroll to position [0, 0]
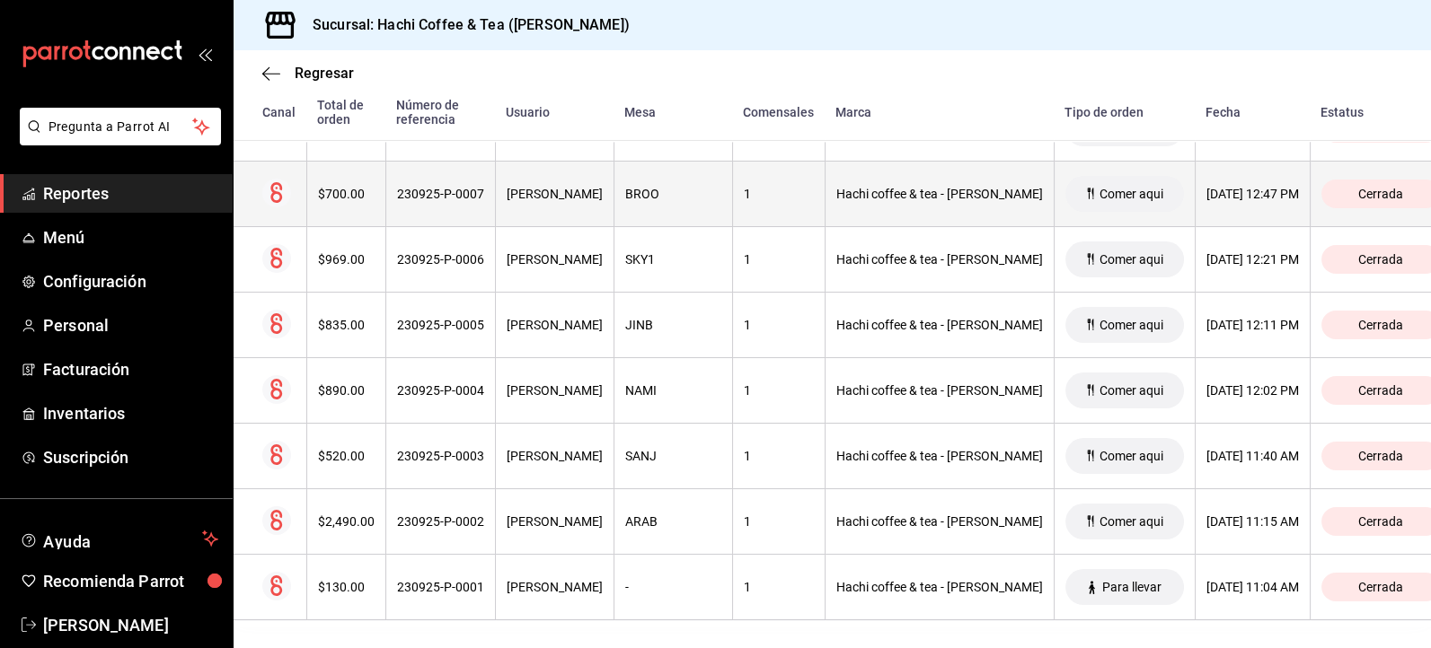
click at [1206, 193] on div "[DATE] 12:47 PM" at bounding box center [1252, 194] width 93 height 14
